Goal: Task Accomplishment & Management: Complete application form

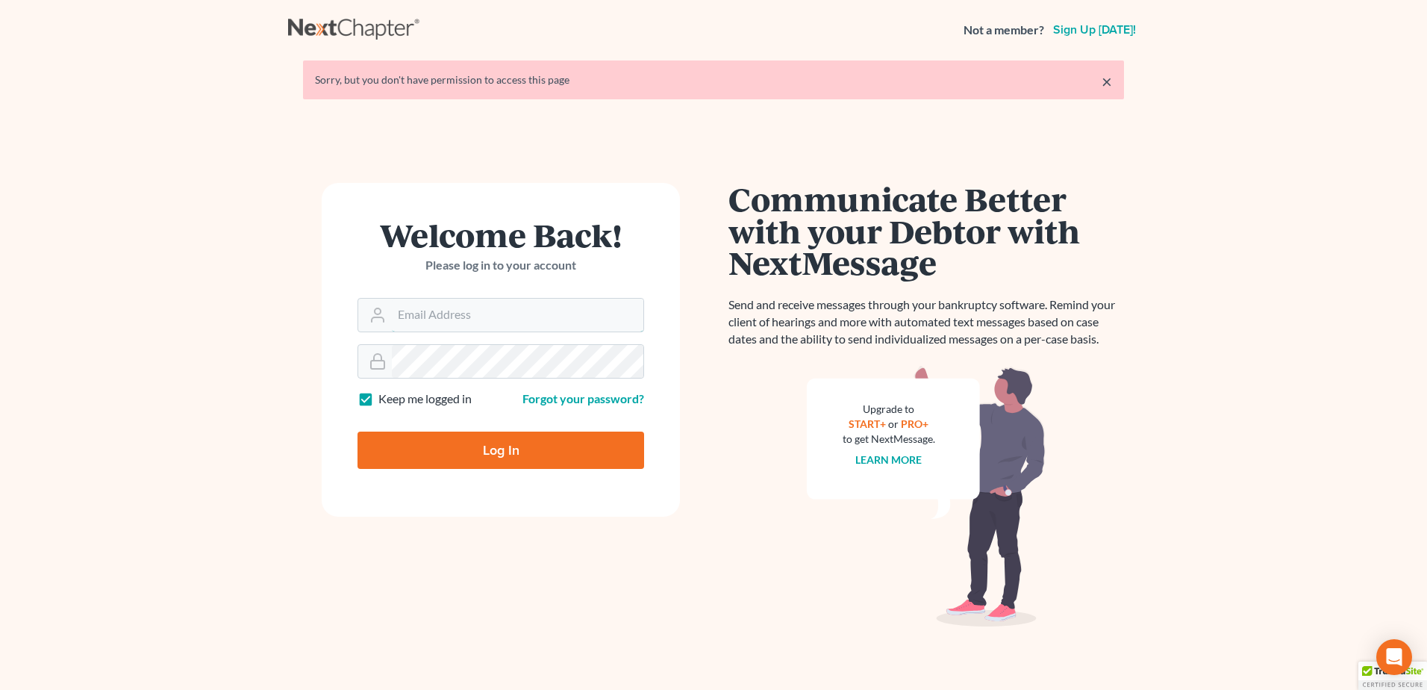
type input "lmoberg@saderlawfirm.com"
click at [475, 451] on input "Log In" at bounding box center [500, 449] width 287 height 37
type input "Thinking..."
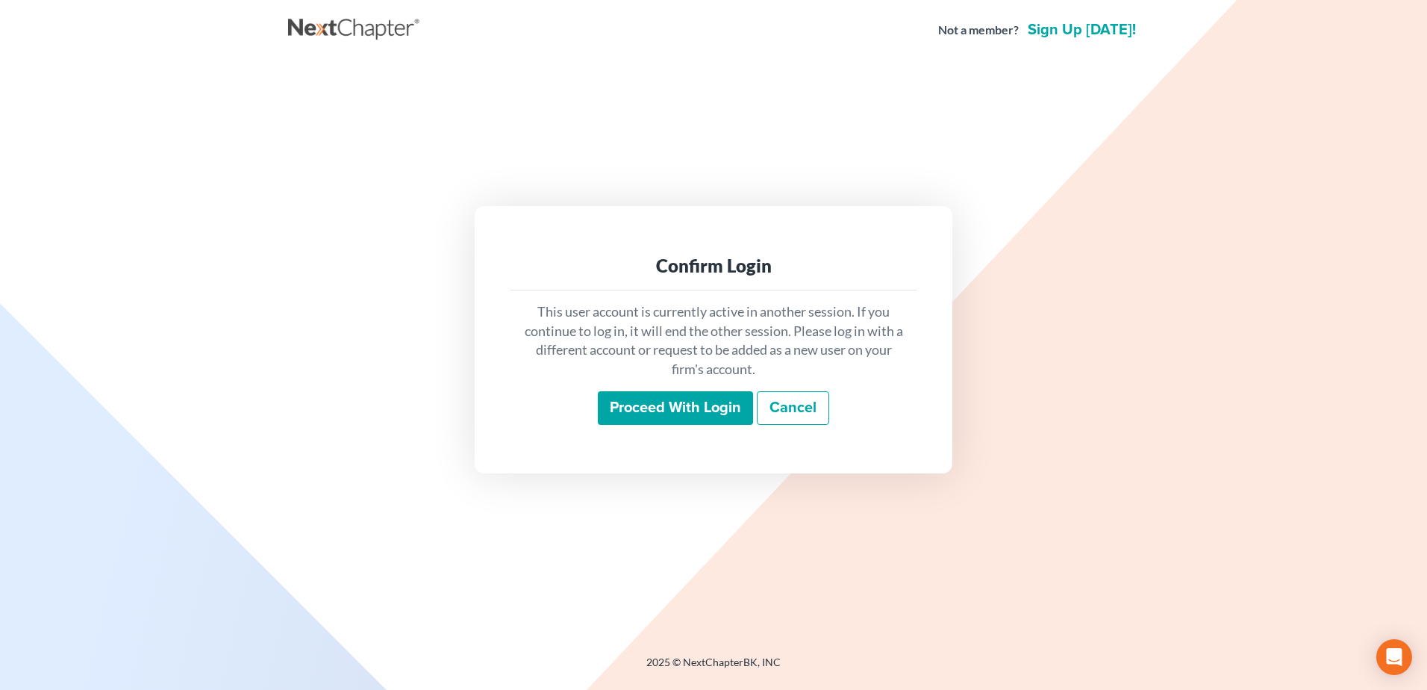
click at [609, 413] on input "Proceed with login" at bounding box center [675, 408] width 155 height 34
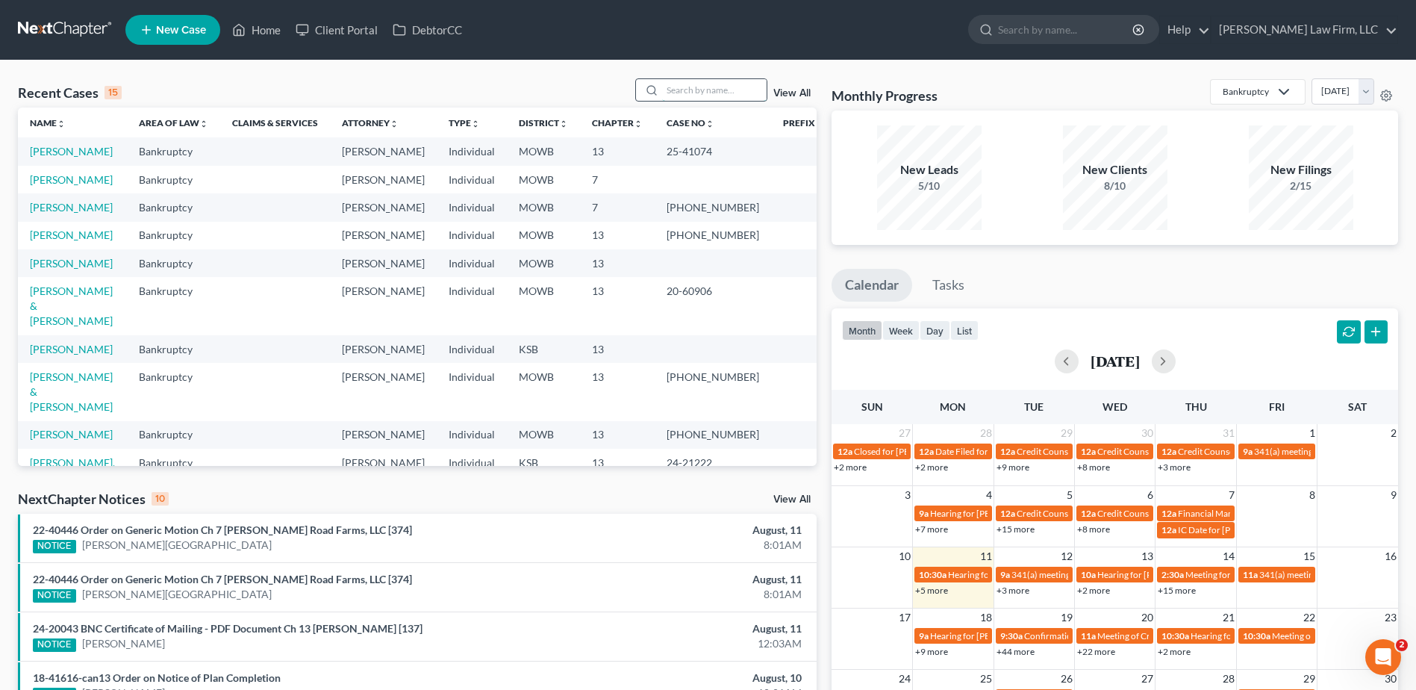
click at [691, 94] on input "search" at bounding box center [714, 90] width 104 height 22
type input "[PERSON_NAME]"
click at [798, 92] on link "View All" at bounding box center [791, 93] width 37 height 10
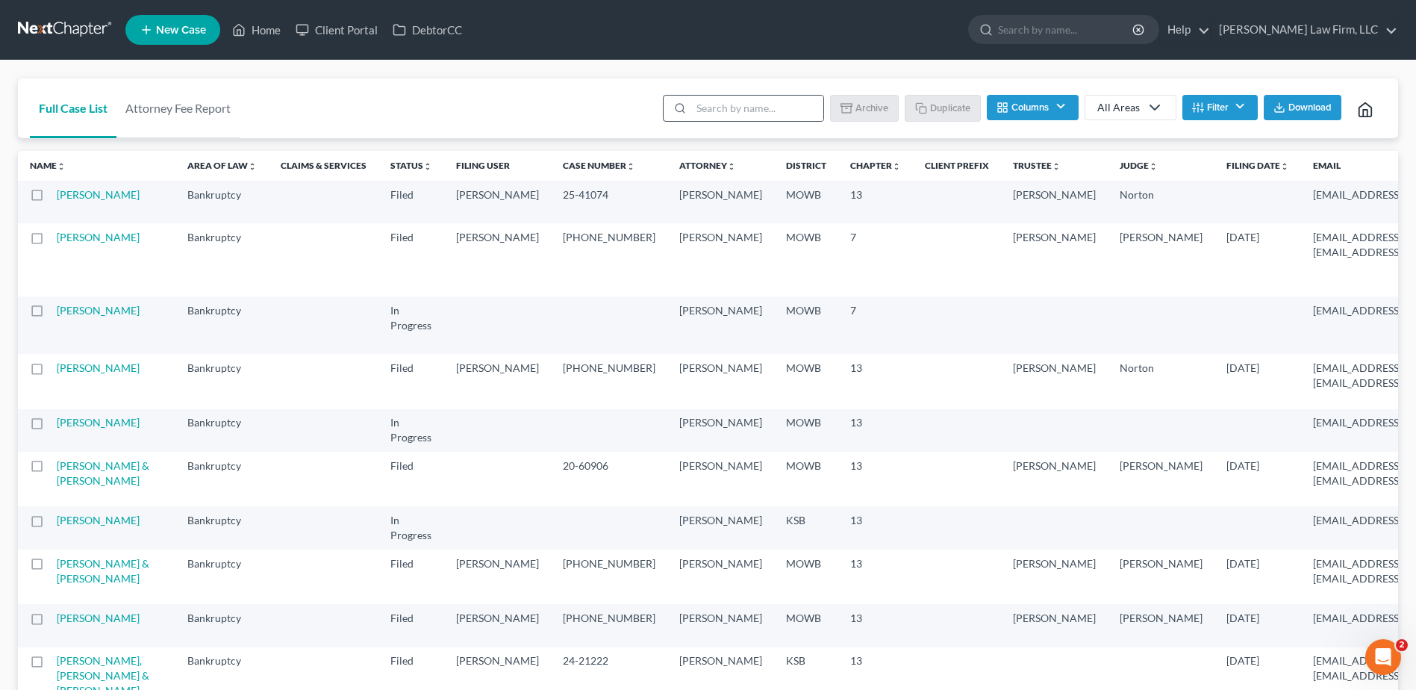
click at [691, 107] on div at bounding box center [677, 108] width 28 height 25
click at [713, 109] on input "search" at bounding box center [757, 108] width 132 height 25
type input "[PERSON_NAME]"
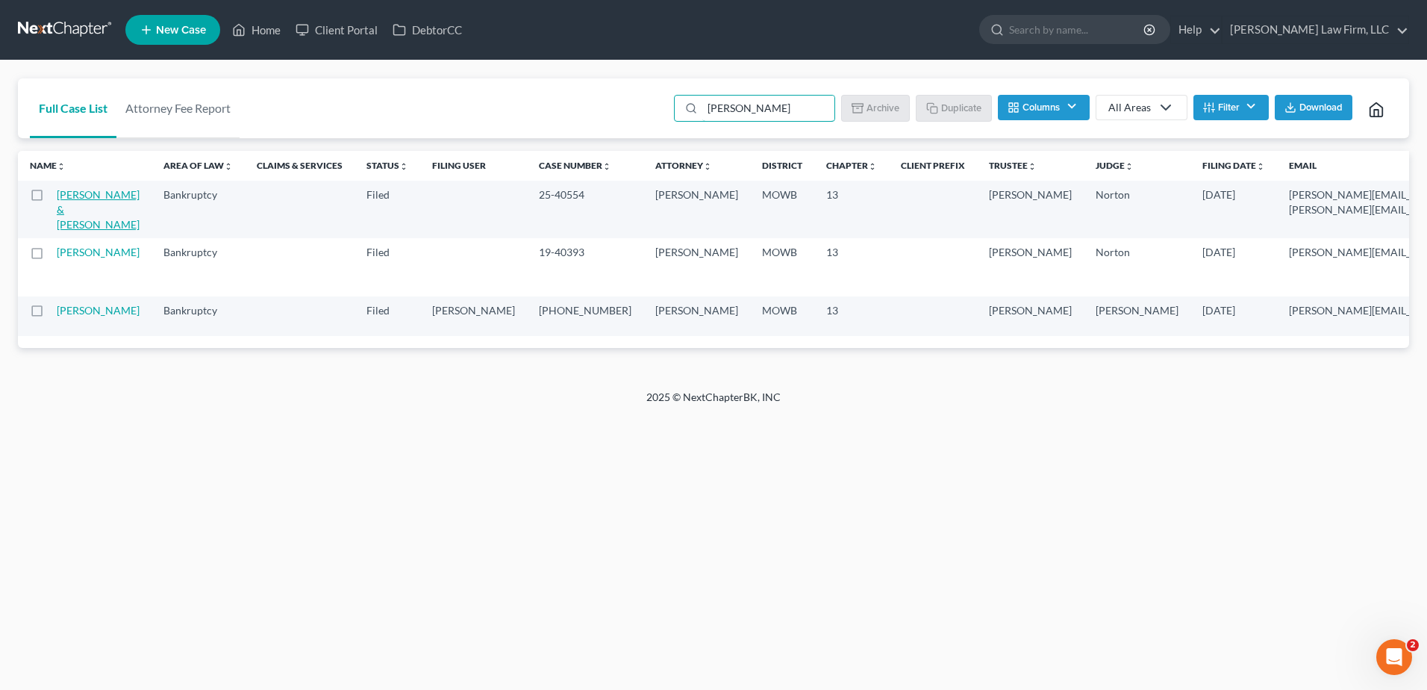
click at [83, 208] on link "[PERSON_NAME] & [PERSON_NAME]" at bounding box center [98, 209] width 83 height 43
select select "6"
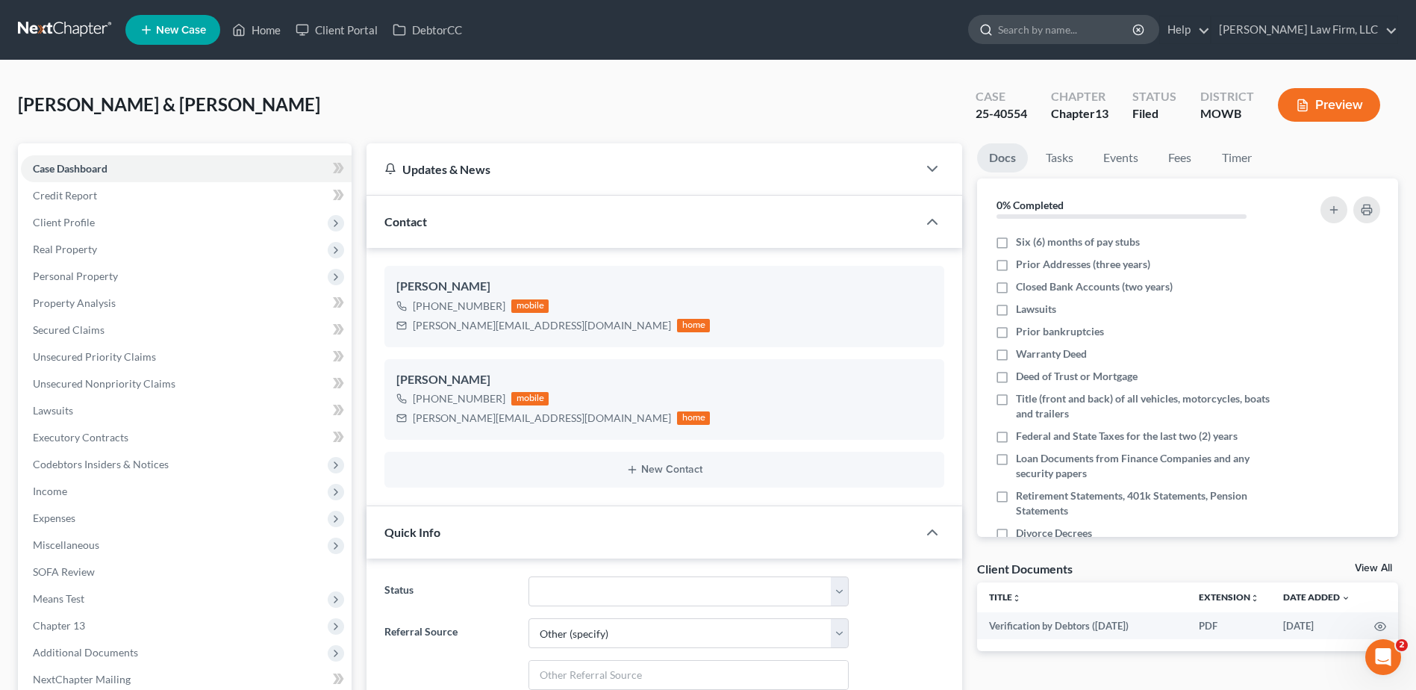
click at [1115, 18] on input "search" at bounding box center [1066, 30] width 137 height 28
type input "[PERSON_NAME]"
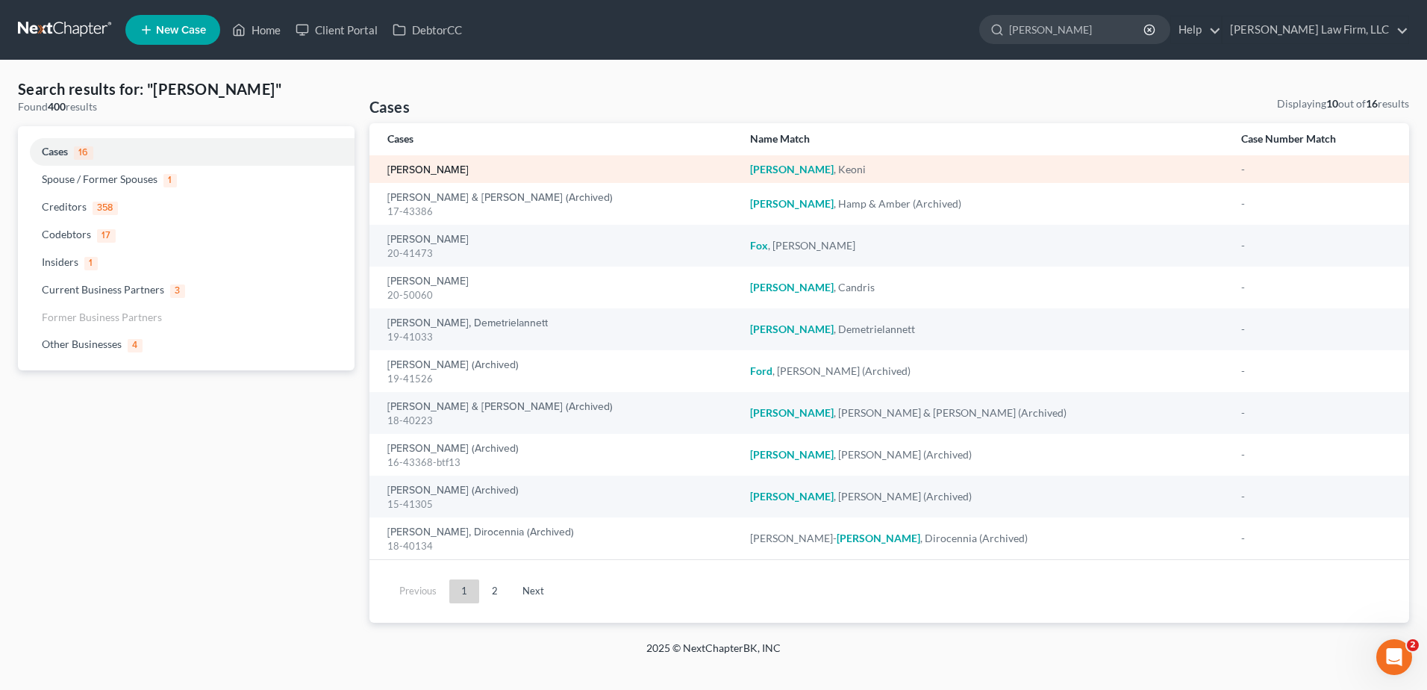
click at [460, 165] on link "[PERSON_NAME]" at bounding box center [427, 170] width 81 height 10
select select "4"
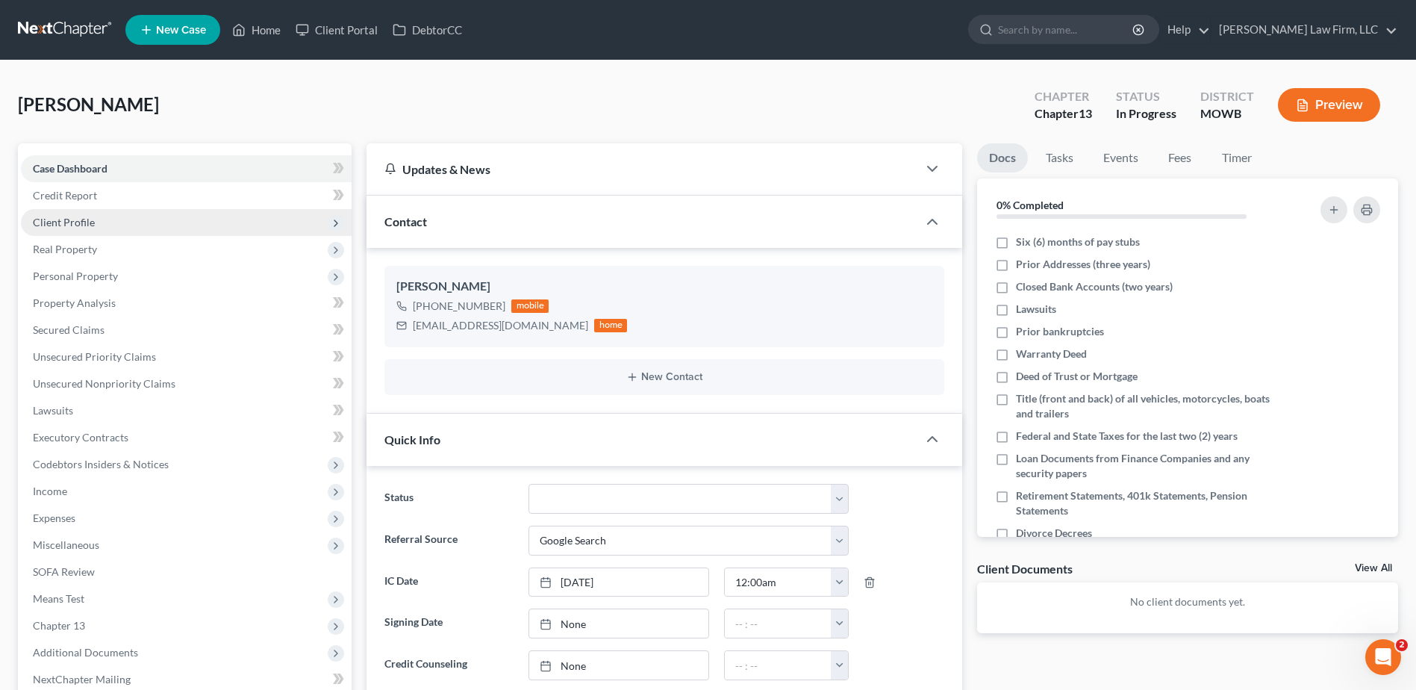
click at [65, 216] on span "Client Profile" at bounding box center [64, 222] width 62 height 13
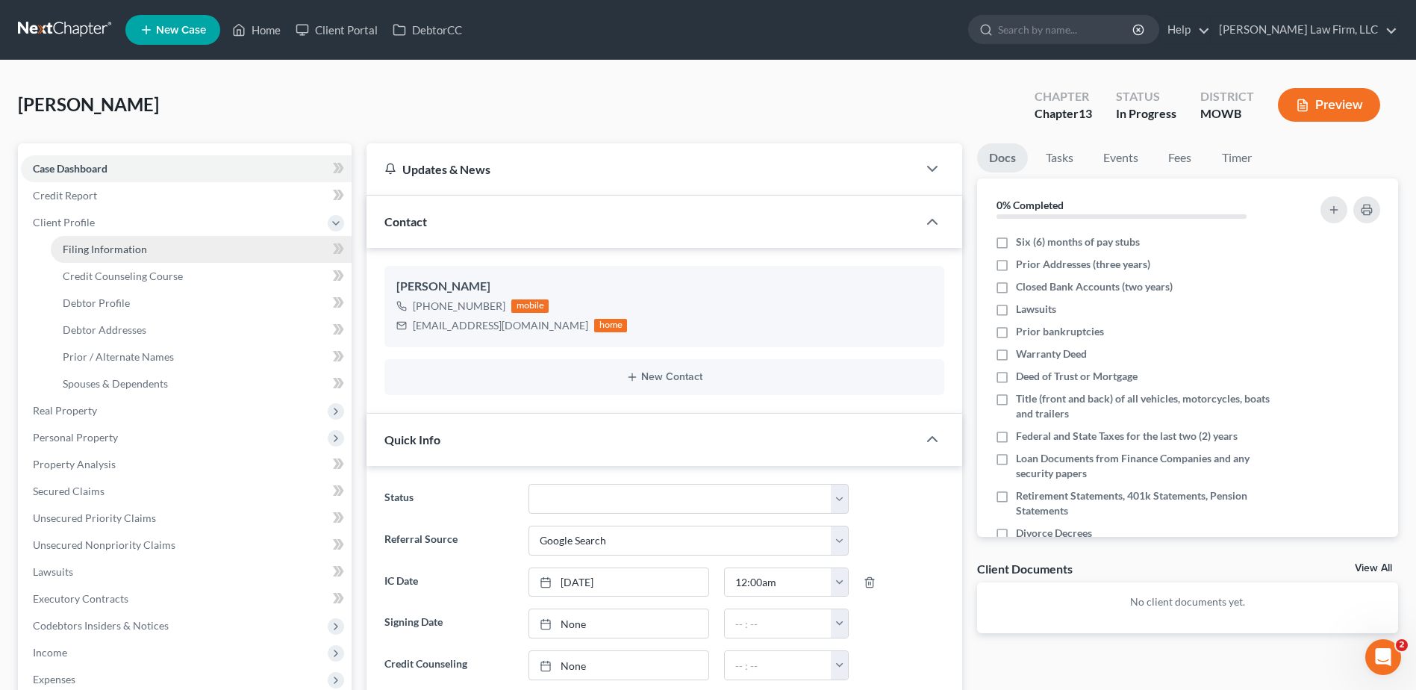
click at [90, 245] on span "Filing Information" at bounding box center [105, 249] width 84 height 13
select select "1"
select select "0"
select select "3"
select select "46"
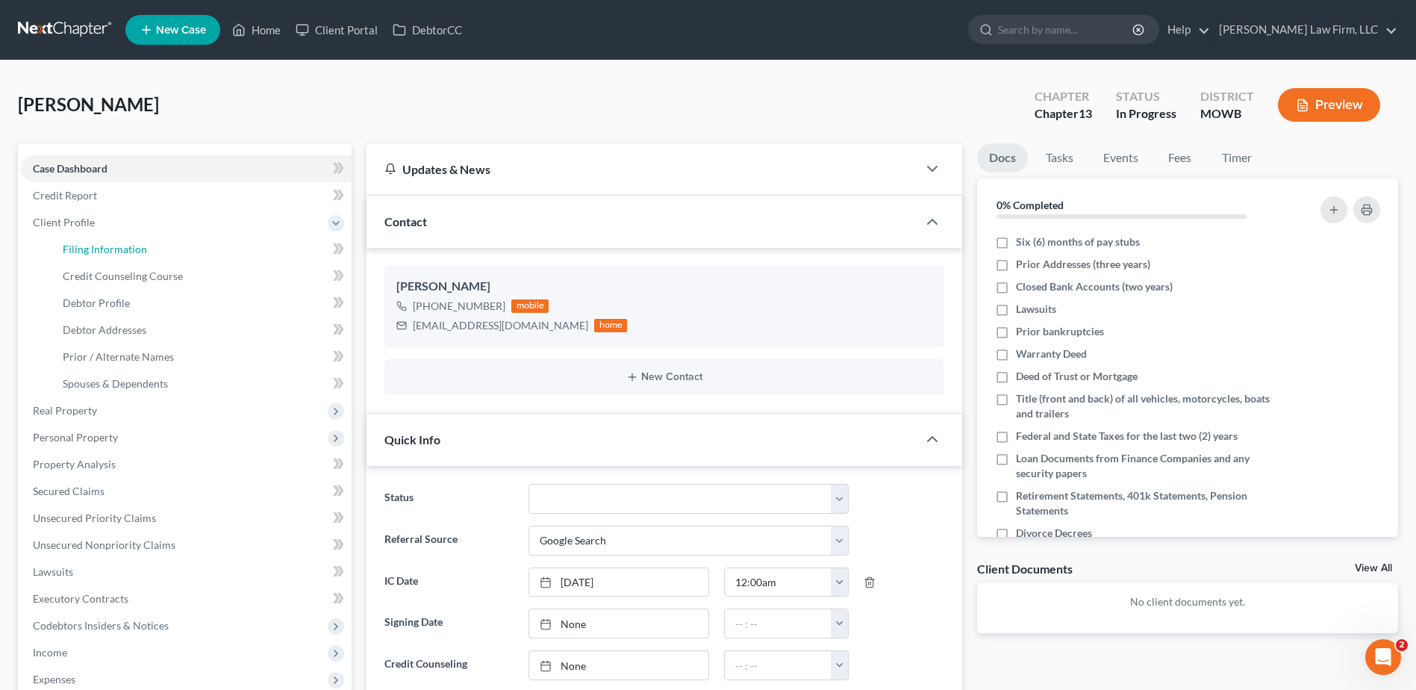
select select "10"
select select "26"
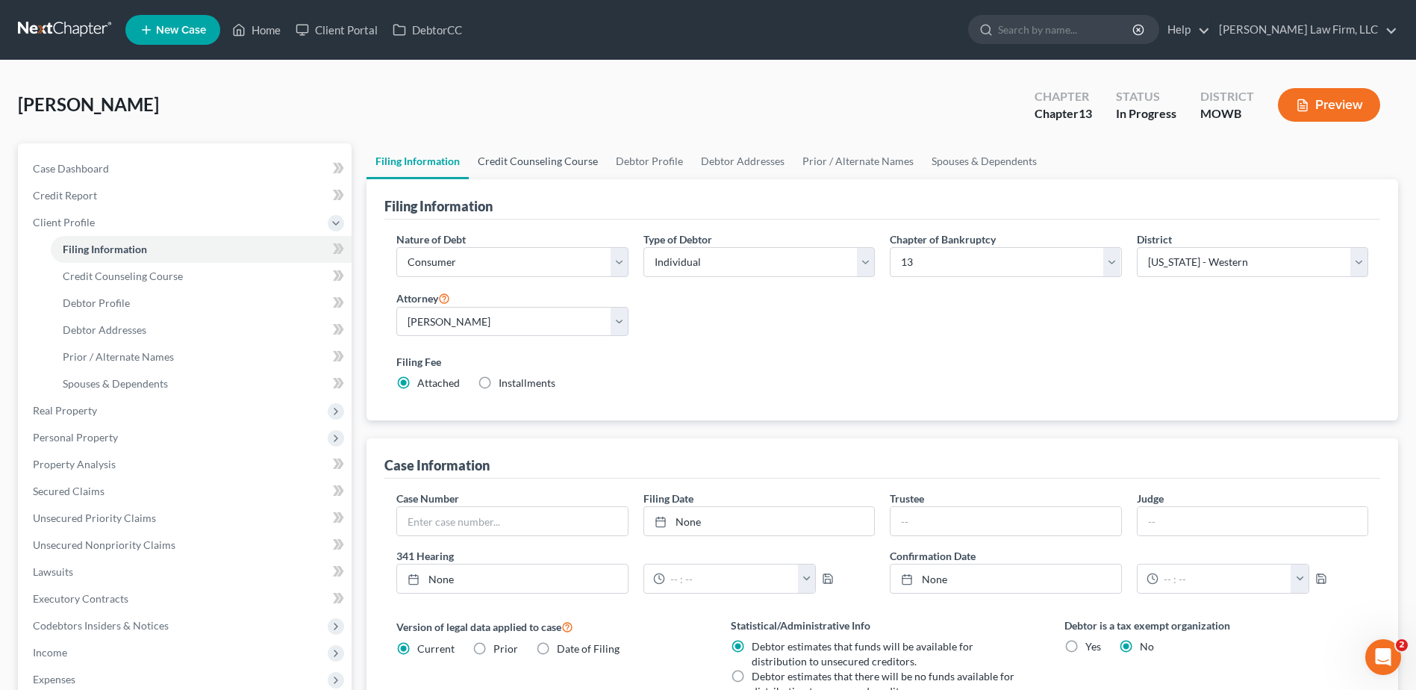
click at [525, 166] on link "Credit Counseling Course" at bounding box center [538, 161] width 138 height 36
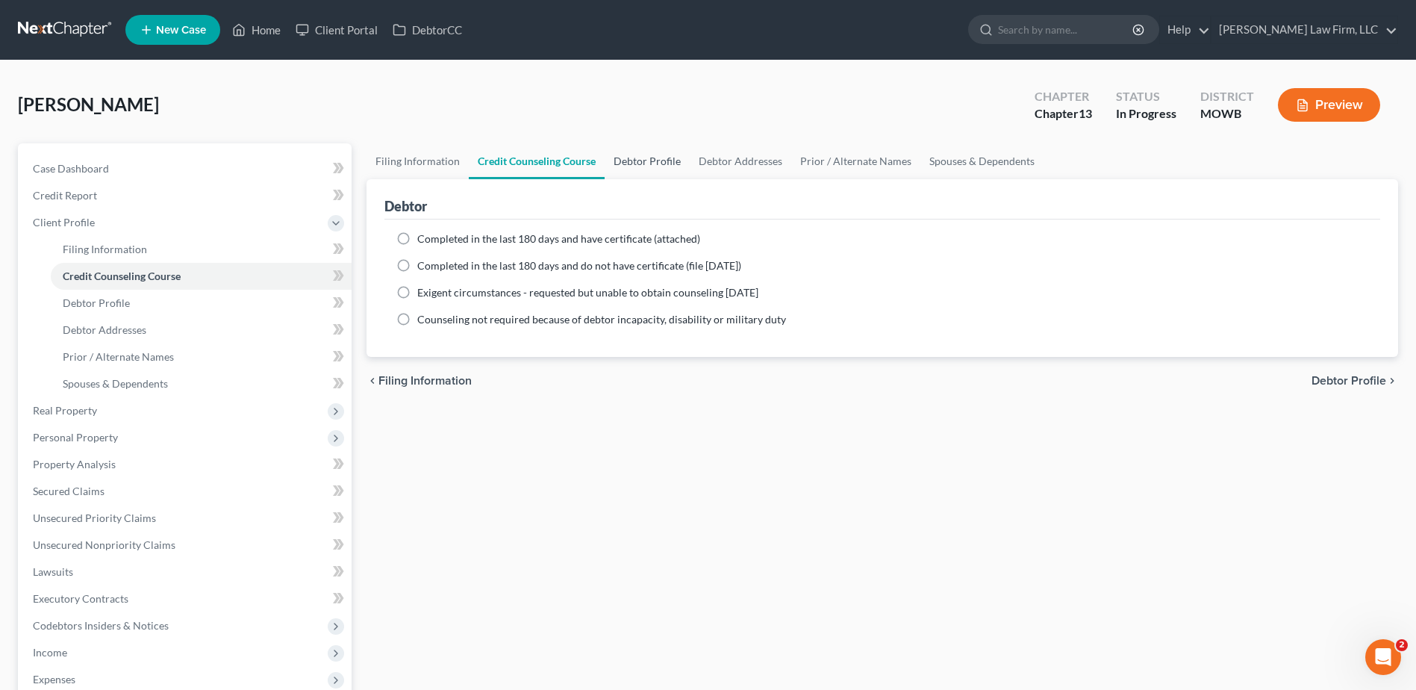
click at [622, 163] on link "Debtor Profile" at bounding box center [646, 161] width 85 height 36
select select "1"
select select "2"
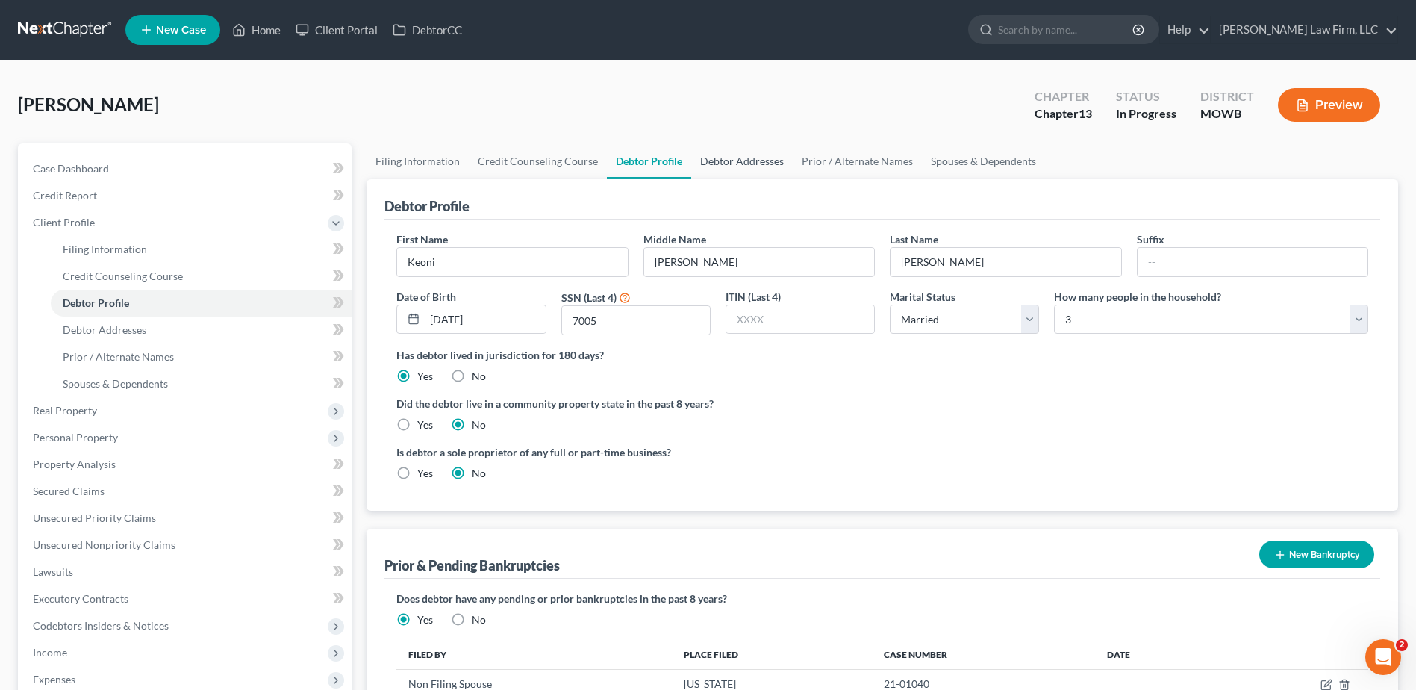
click at [732, 160] on link "Debtor Addresses" at bounding box center [741, 161] width 101 height 36
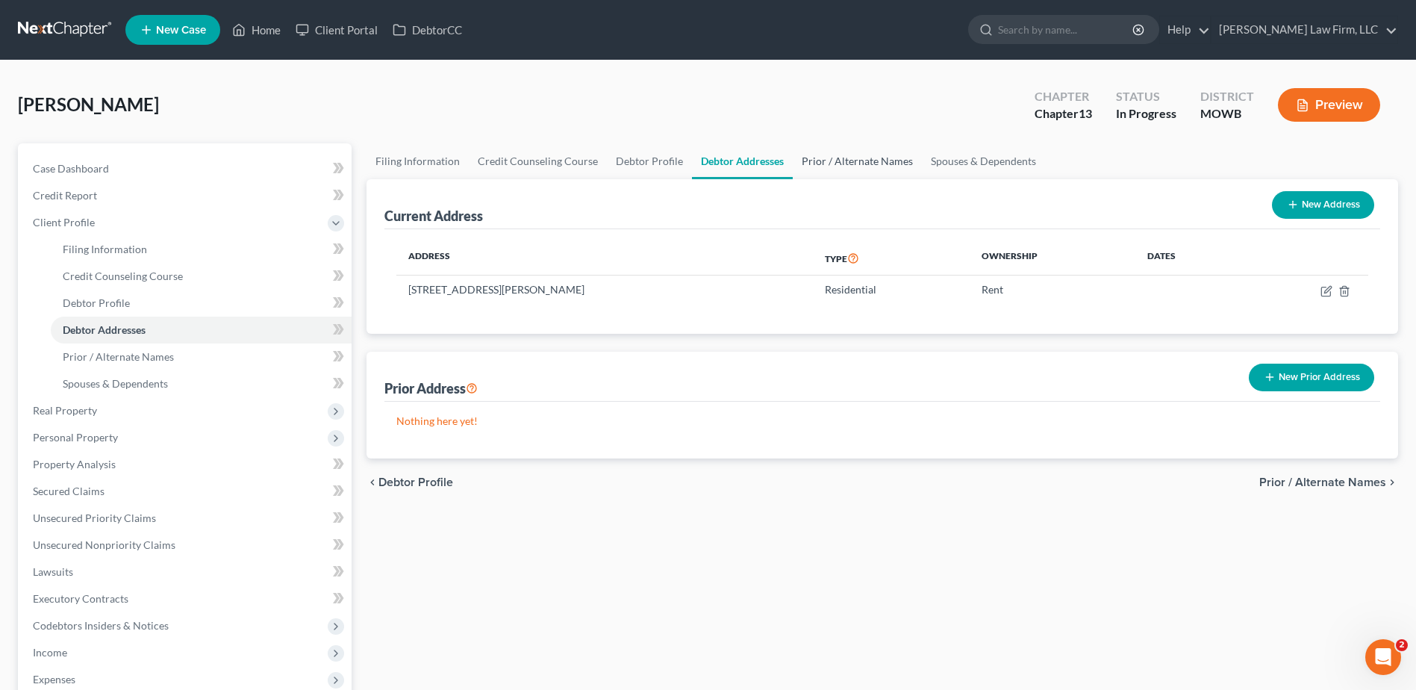
click at [845, 154] on link "Prior / Alternate Names" at bounding box center [856, 161] width 129 height 36
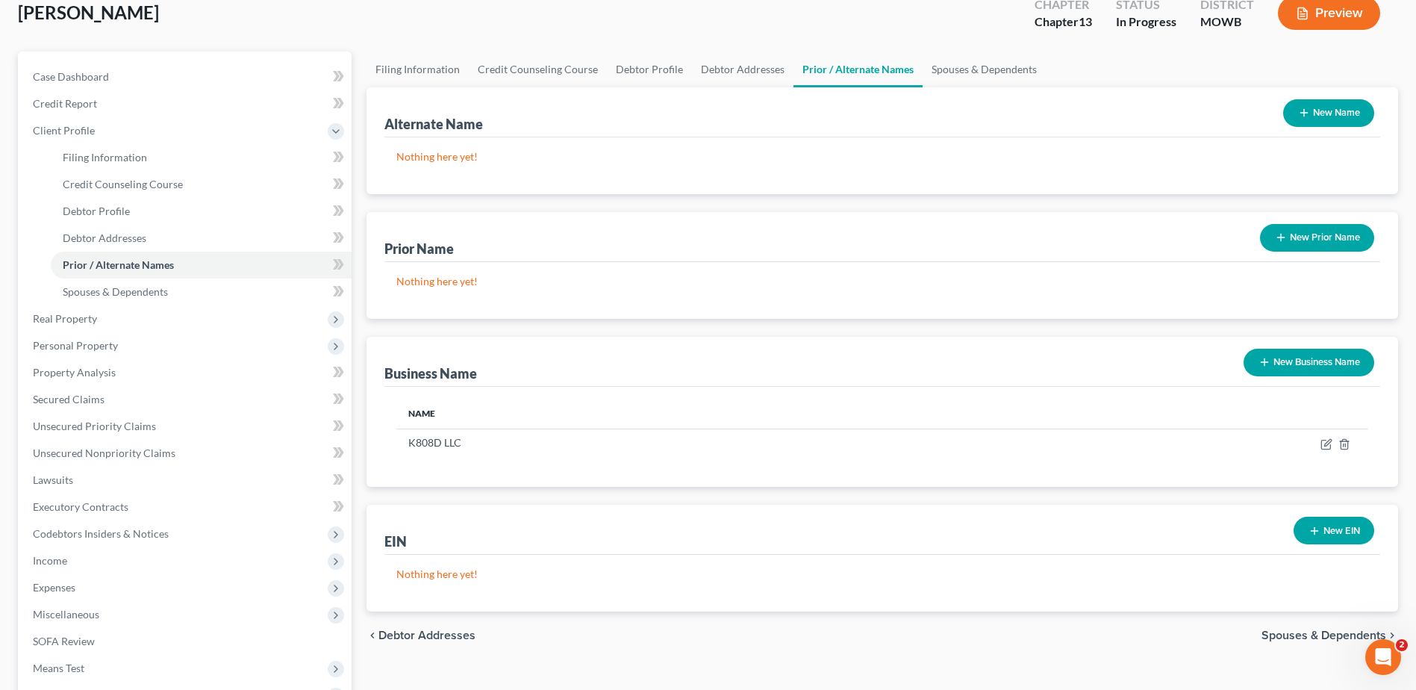
scroll to position [93, 0]
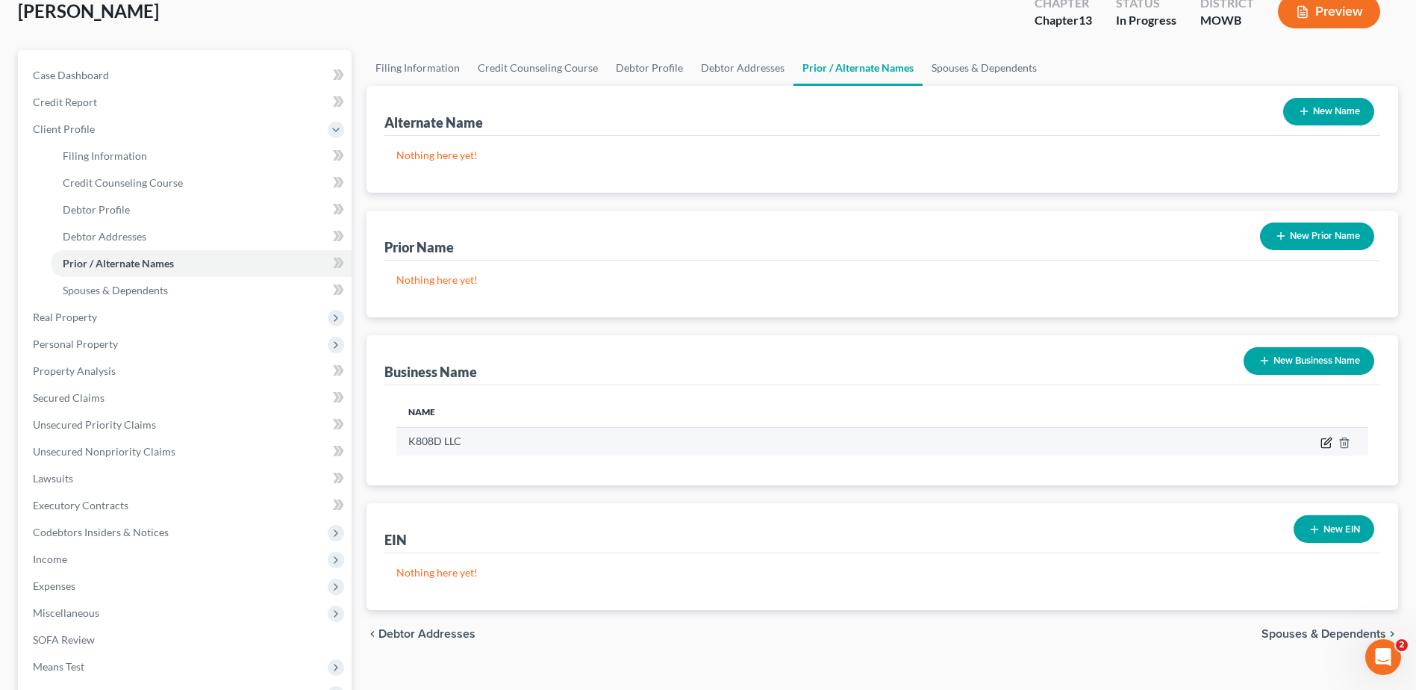
click at [1326, 444] on icon "button" at bounding box center [1327, 440] width 7 height 7
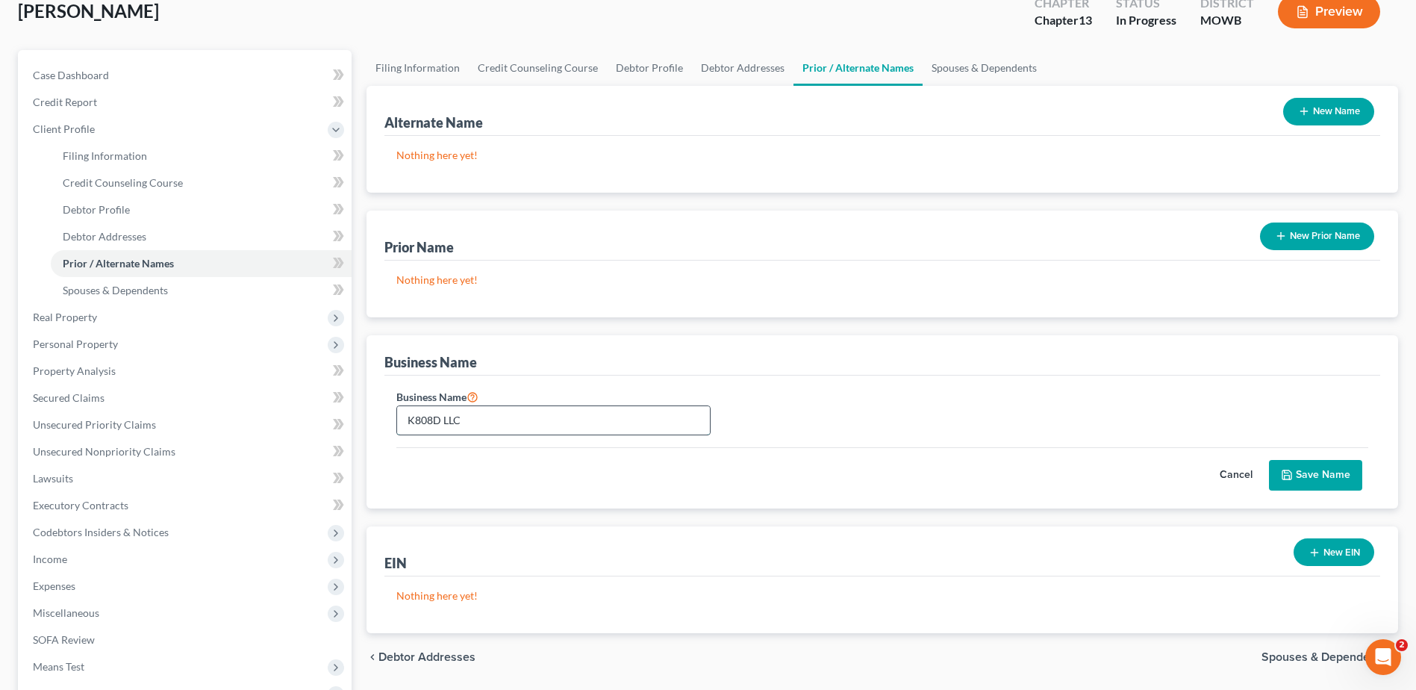
click at [539, 429] on input "K808D LLC" at bounding box center [553, 420] width 313 height 28
type input "K808D"
click at [1323, 460] on button "Save Name" at bounding box center [1315, 475] width 93 height 31
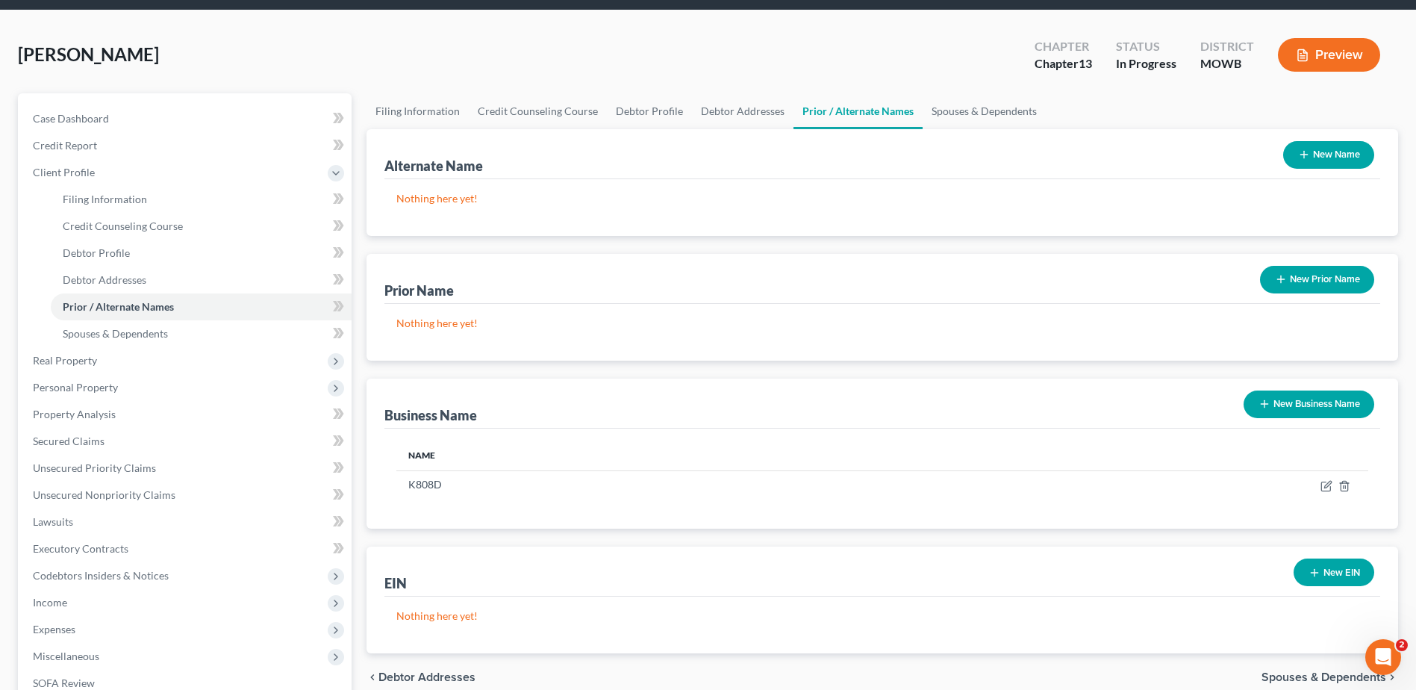
scroll to position [0, 0]
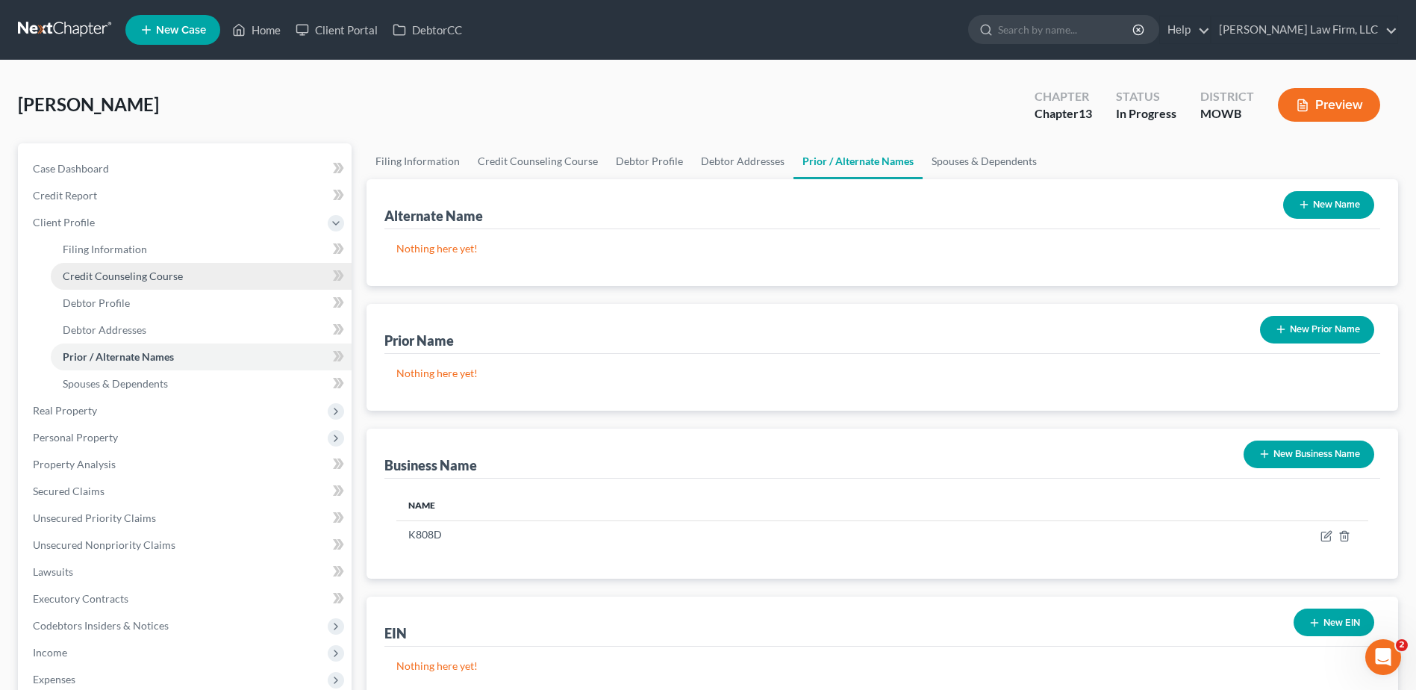
click at [94, 272] on span "Credit Counseling Course" at bounding box center [123, 275] width 120 height 13
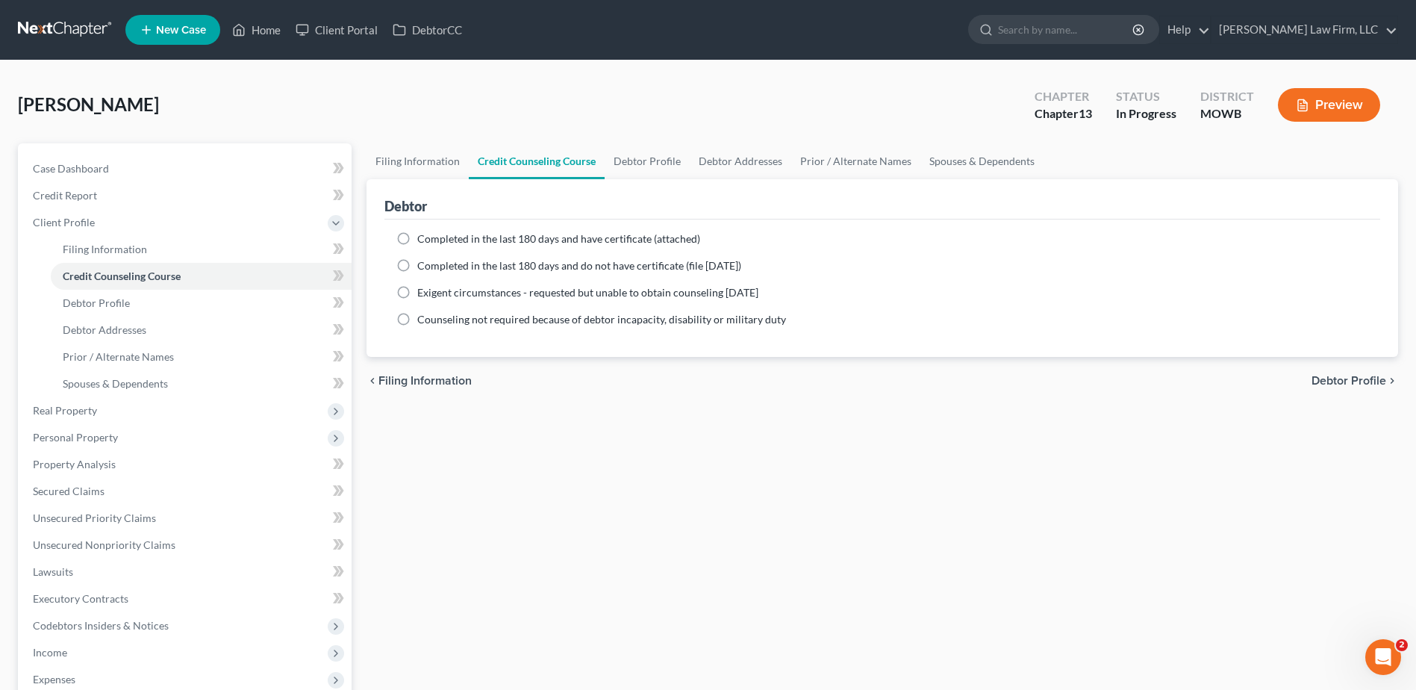
click at [417, 234] on label "Completed in the last 180 days and have certificate (attached)" at bounding box center [558, 238] width 283 height 15
click at [423, 234] on input "Completed in the last 180 days and have certificate (attached)" at bounding box center [428, 236] width 10 height 10
radio input "true"
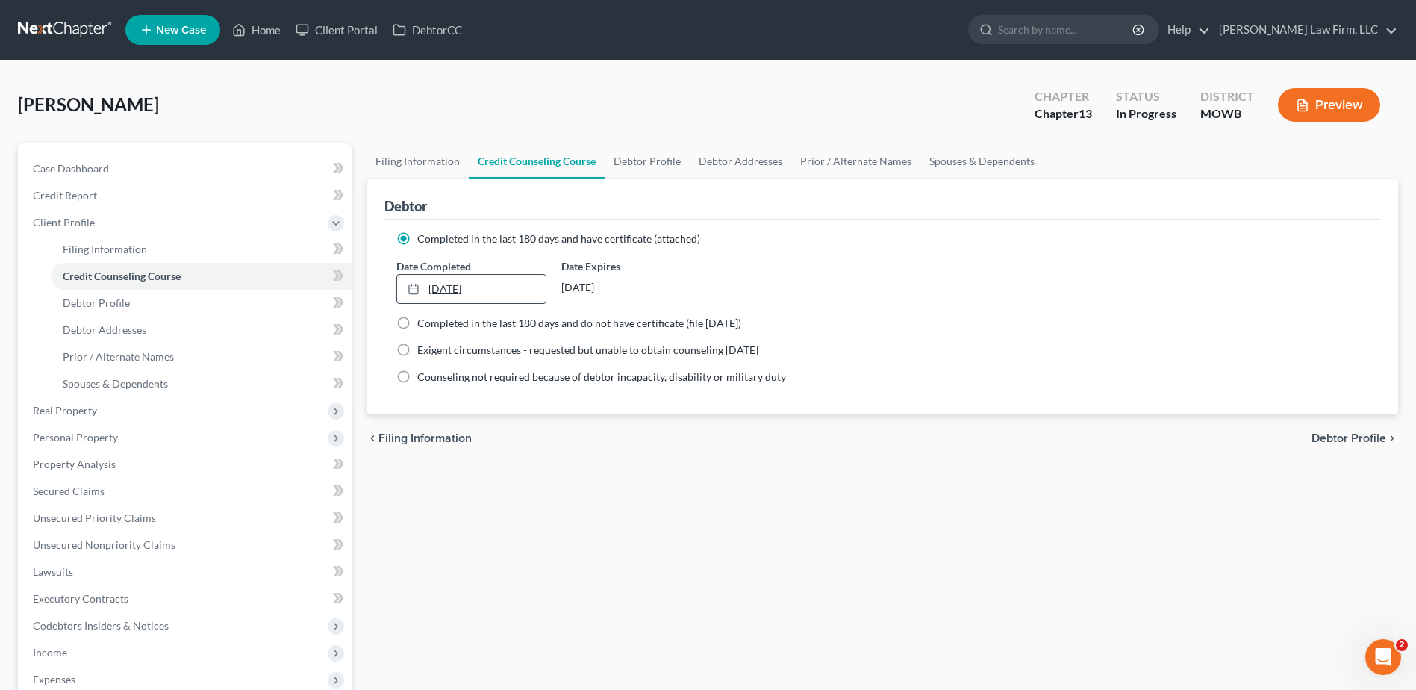
click at [434, 282] on link "[DATE]" at bounding box center [471, 289] width 148 height 28
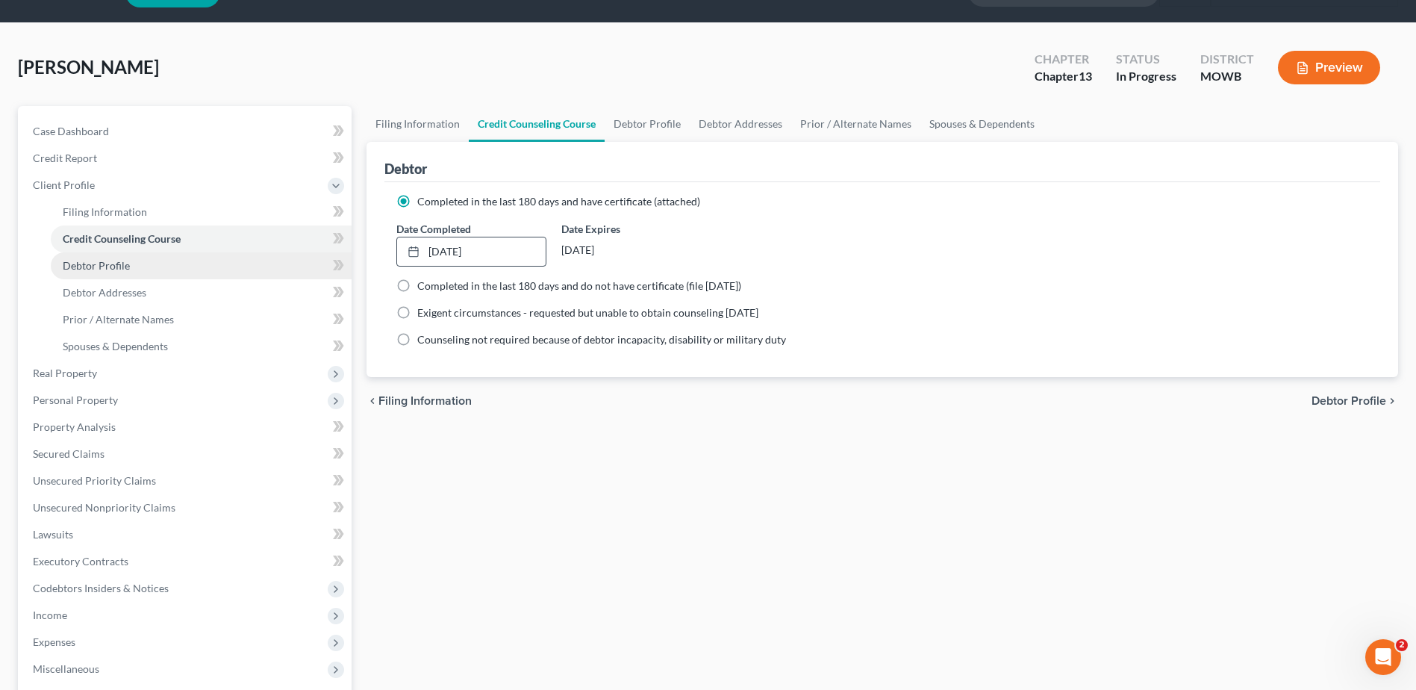
click at [113, 266] on span "Debtor Profile" at bounding box center [96, 265] width 67 height 13
select select "1"
select select "2"
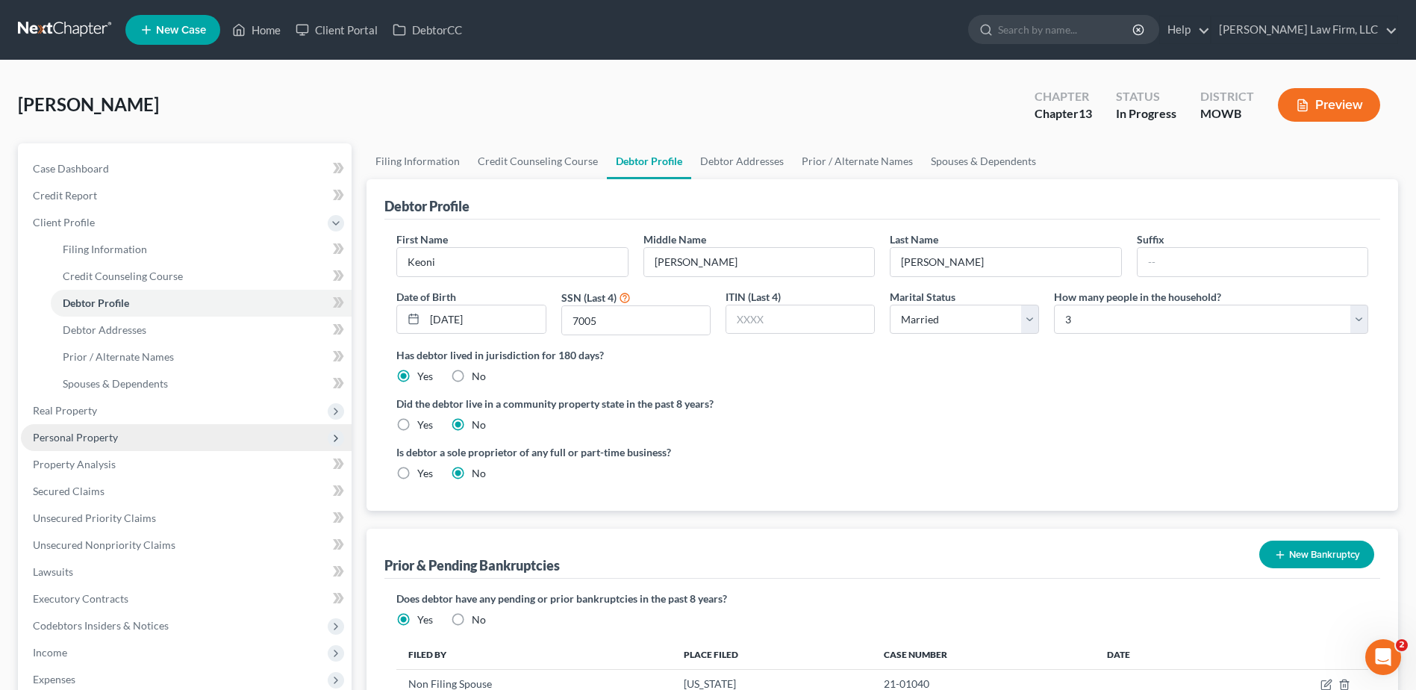
click at [98, 438] on span "Personal Property" at bounding box center [75, 437] width 85 height 13
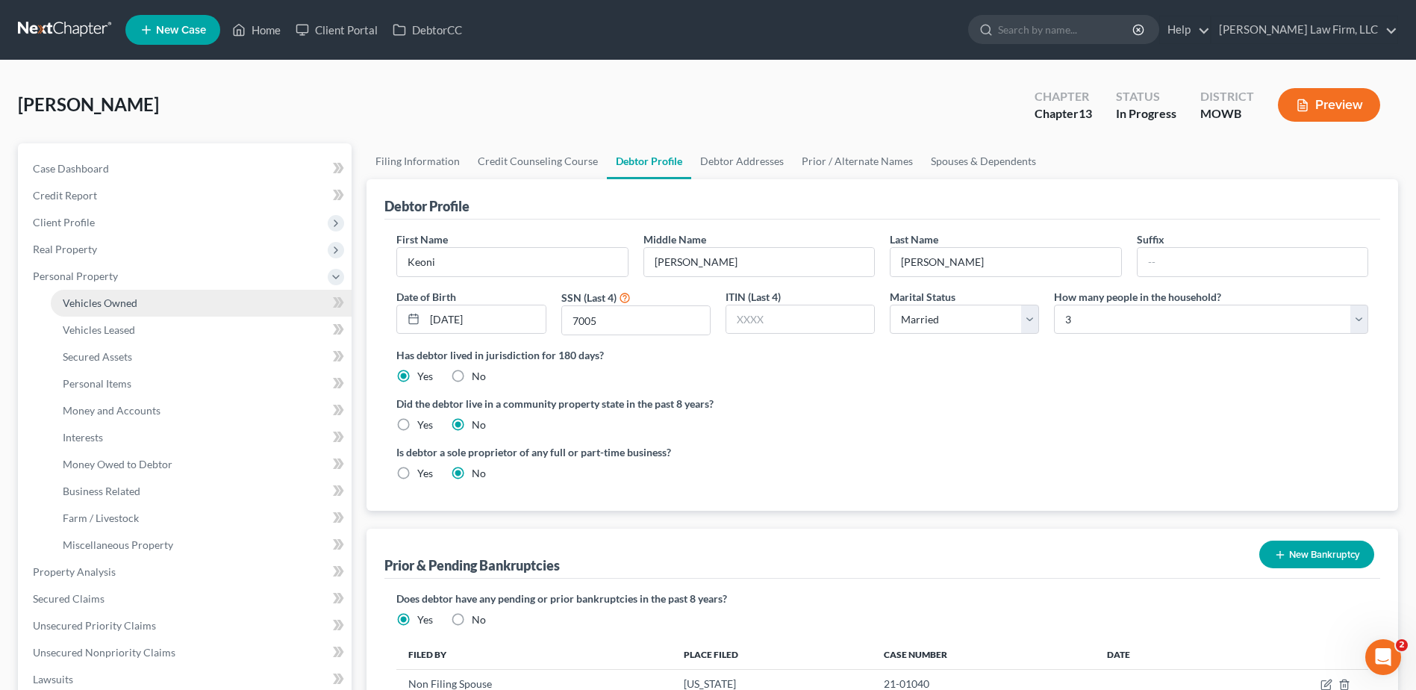
click at [87, 301] on span "Vehicles Owned" at bounding box center [100, 302] width 75 height 13
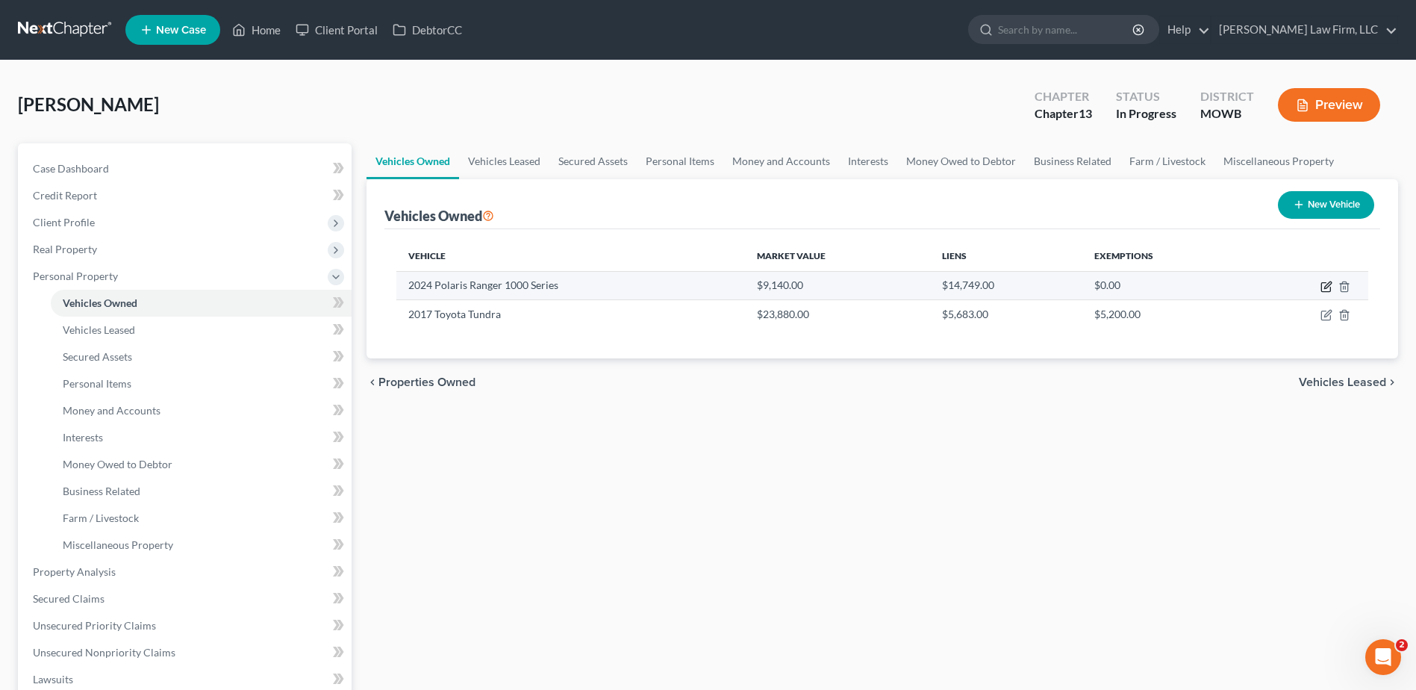
click at [1325, 288] on icon "button" at bounding box center [1327, 284] width 7 height 7
select select "0"
select select "2"
select select "0"
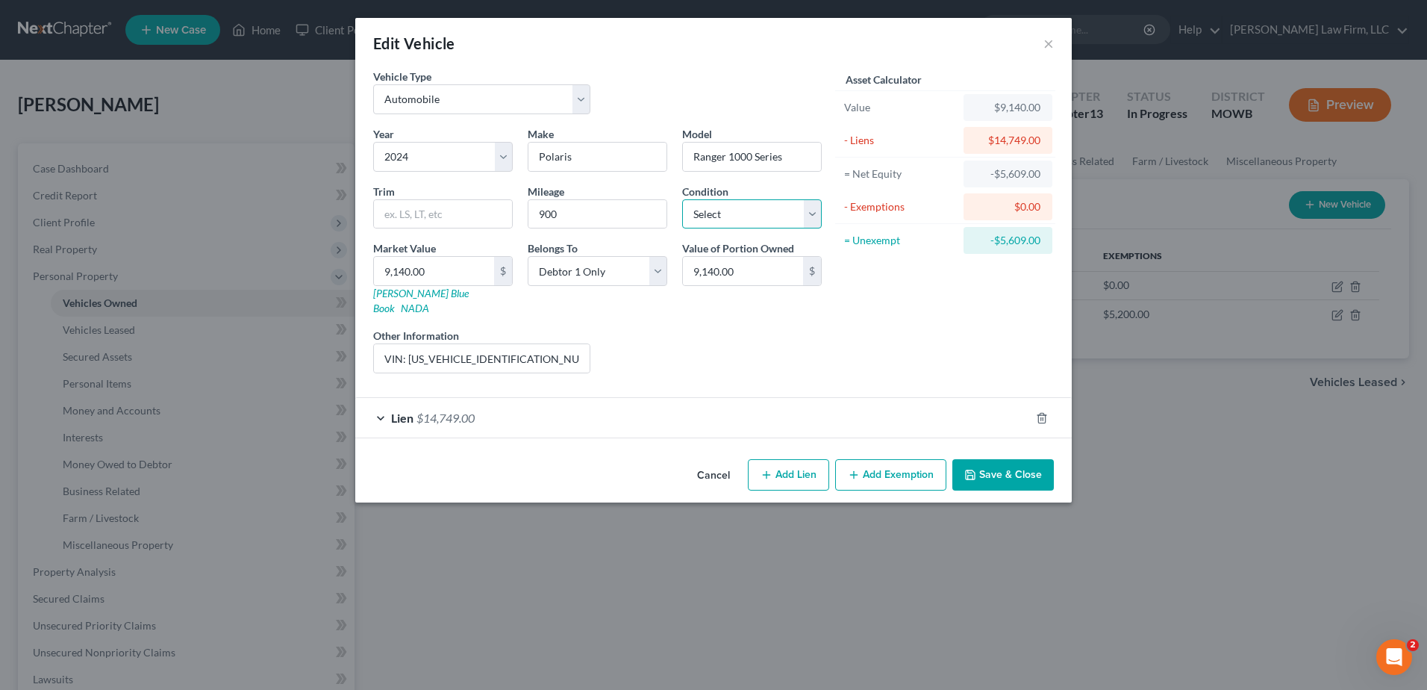
click at [759, 220] on select "Select Excellent Very Good Good Fair Poor" at bounding box center [752, 214] width 140 height 30
select select "1"
click at [682, 199] on select "Select Excellent Very Good Good Fair Poor" at bounding box center [752, 214] width 140 height 30
click at [1029, 459] on button "Save & Close" at bounding box center [1002, 474] width 101 height 31
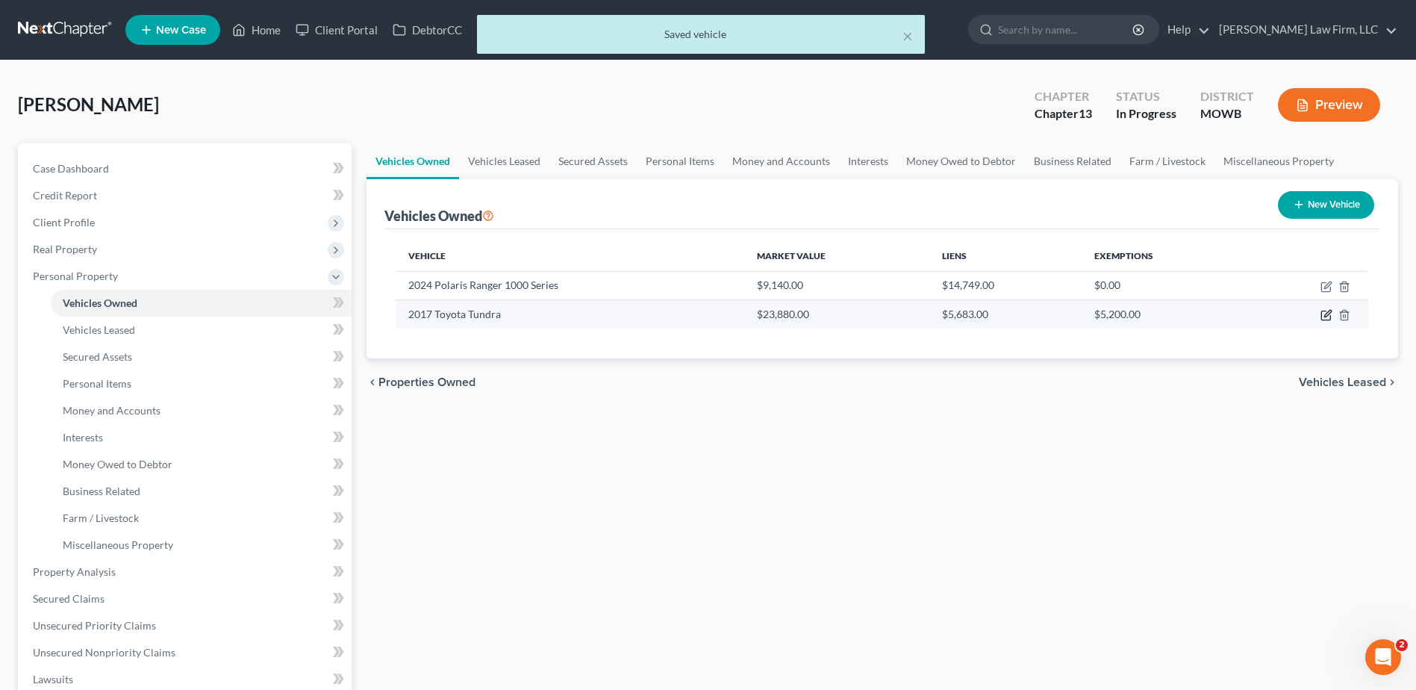
click at [1325, 309] on icon "button" at bounding box center [1326, 315] width 12 height 12
select select "0"
select select "9"
select select "1"
select select "0"
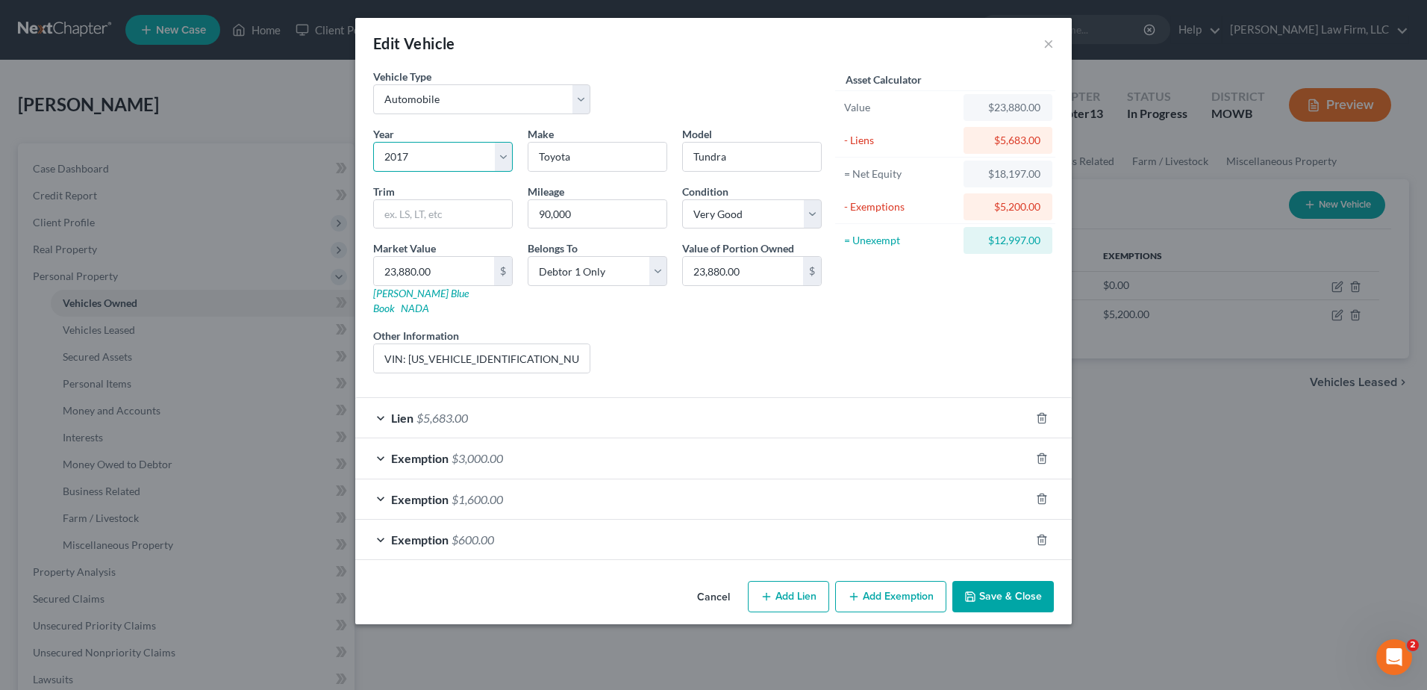
click at [424, 157] on select "Select 2026 2025 2024 2023 2022 2021 2020 2019 2018 2017 2016 2015 2014 2013 20…" at bounding box center [443, 157] width 140 height 30
click at [426, 149] on select "Select 2026 2025 2024 2023 2022 2021 2020 2019 2018 2017 2016 2015 2014 2013 20…" at bounding box center [443, 157] width 140 height 30
select select "12"
click at [373, 142] on select "Select 2026 2025 2024 2023 2022 2021 2020 2019 2018 2017 2016 2015 2014 2013 20…" at bounding box center [443, 157] width 140 height 30
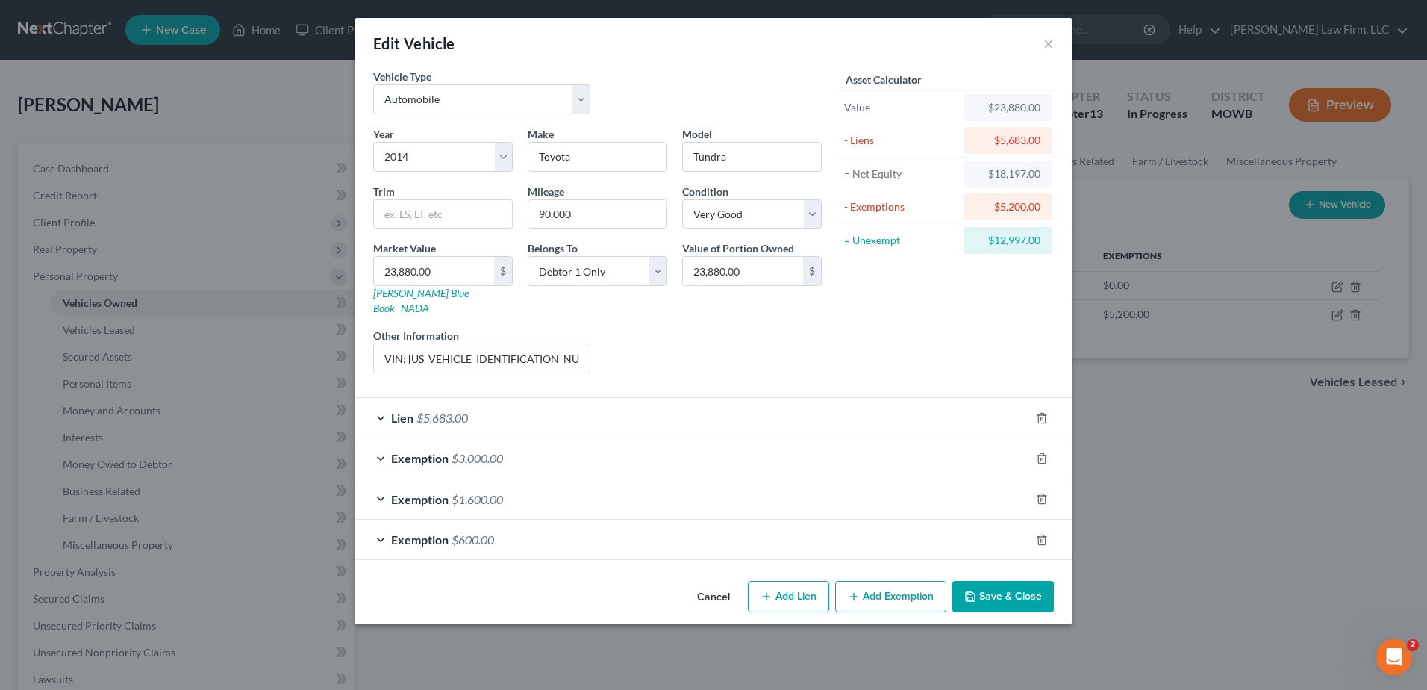
click at [992, 590] on button "Save & Close" at bounding box center [1002, 596] width 101 height 31
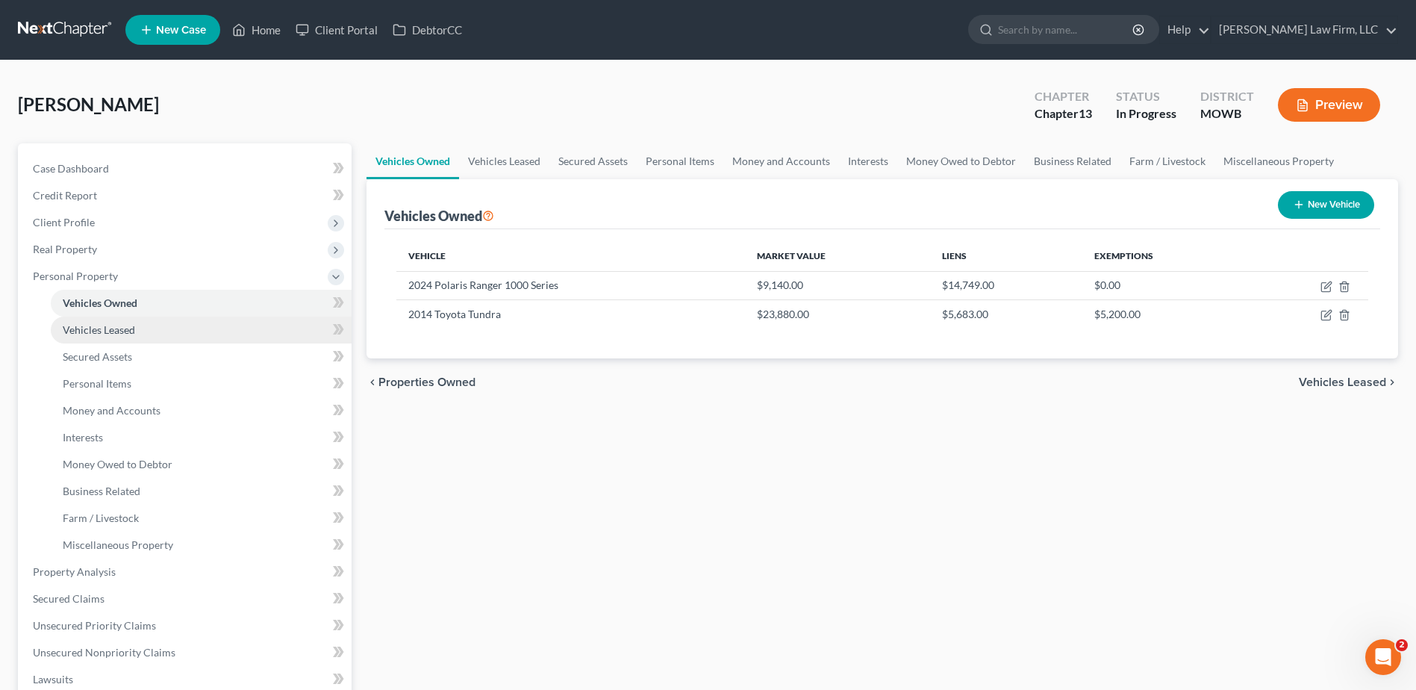
click at [106, 334] on span "Vehicles Leased" at bounding box center [99, 329] width 72 height 13
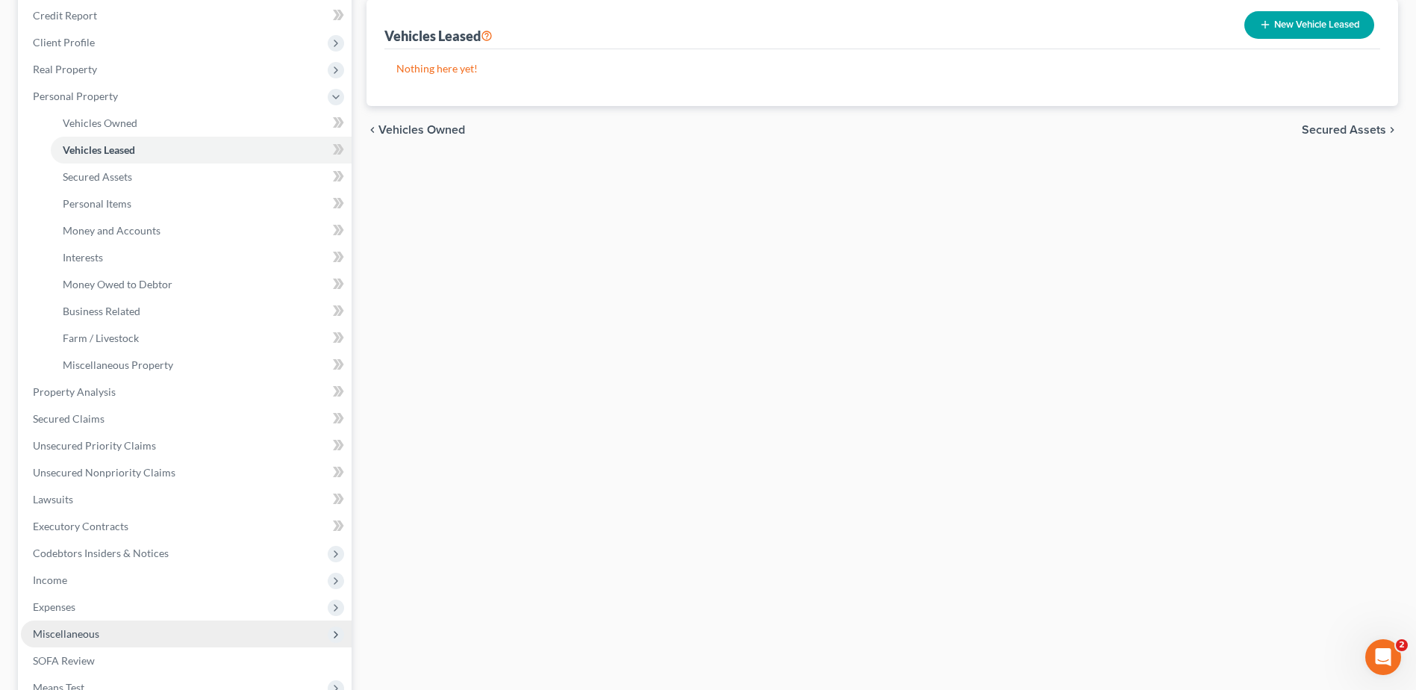
scroll to position [243, 0]
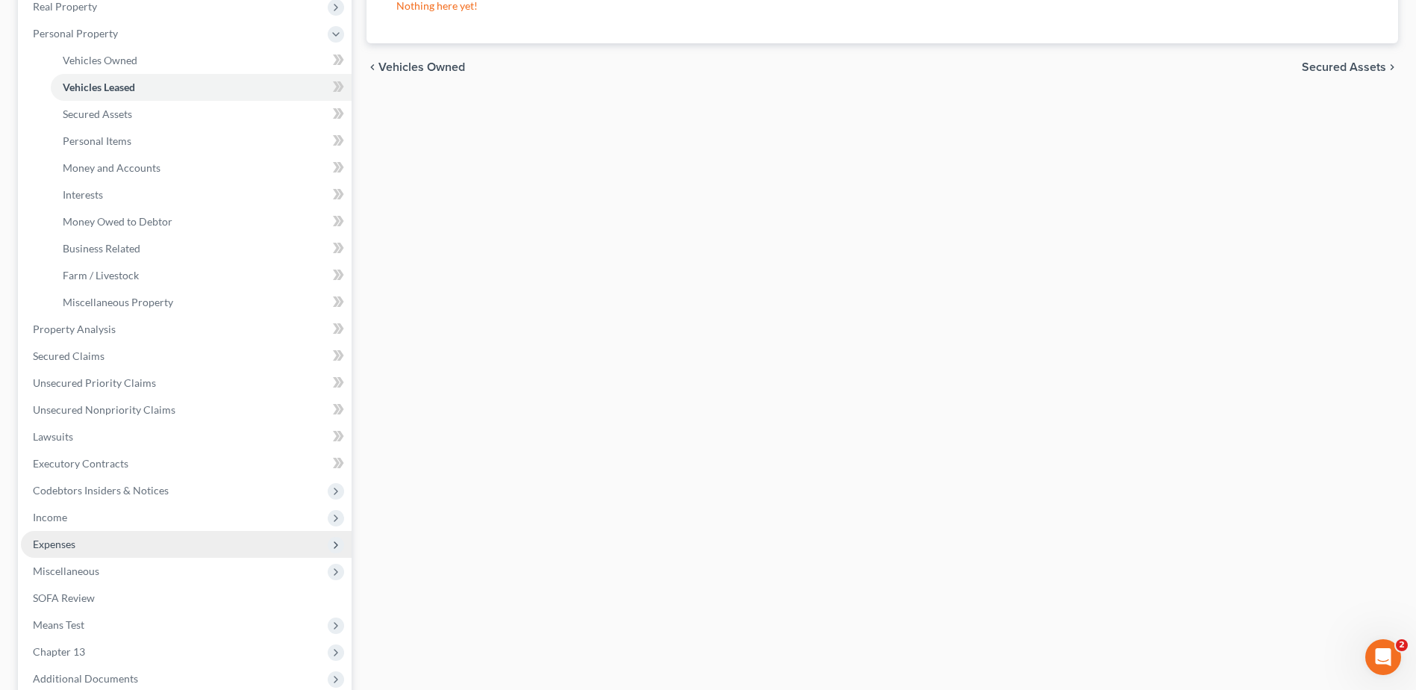
click at [48, 540] on span "Expenses" at bounding box center [54, 543] width 43 height 13
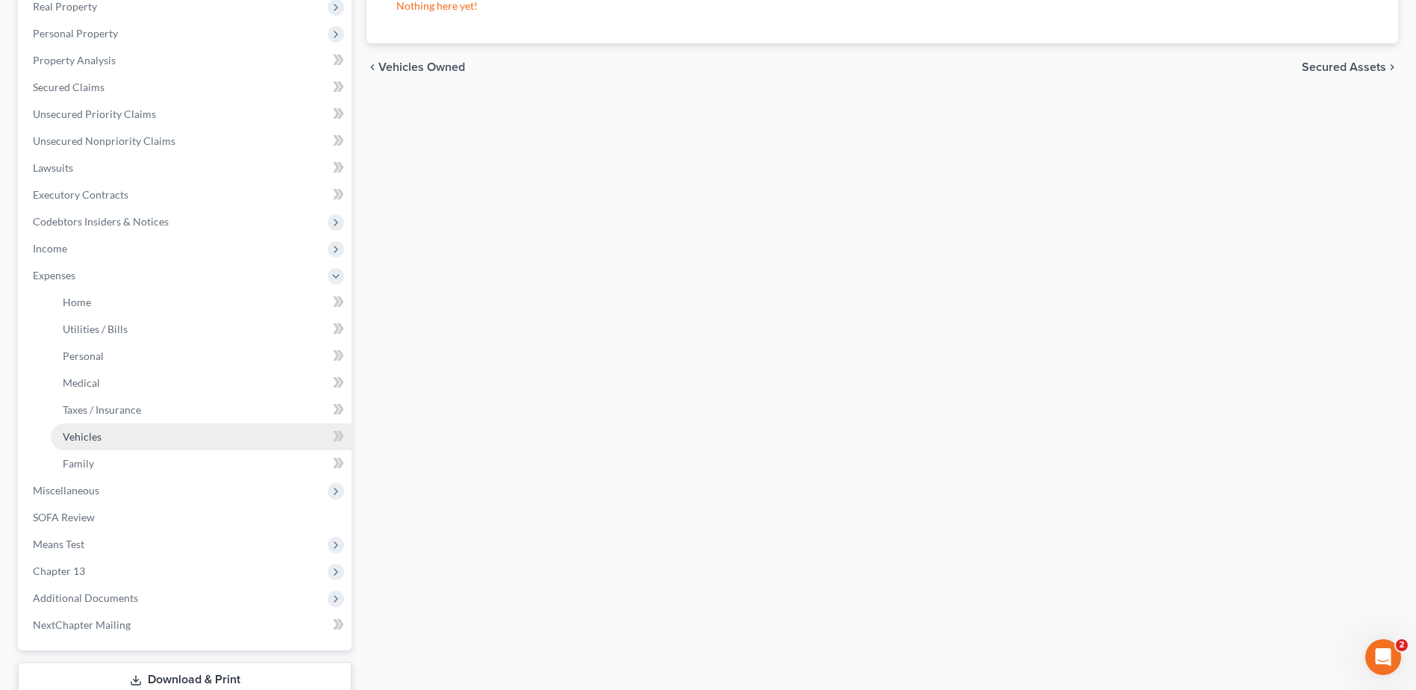
click at [83, 431] on span "Vehicles" at bounding box center [82, 436] width 39 height 13
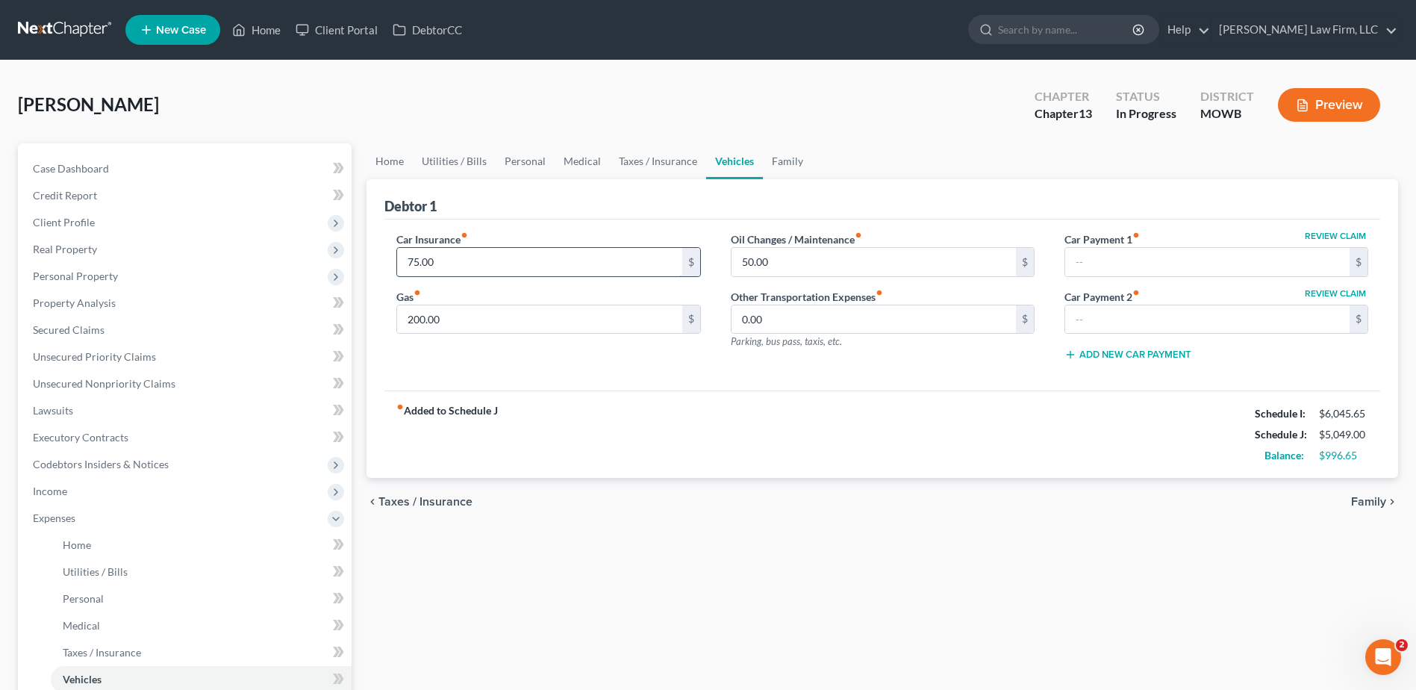
click at [480, 260] on input "75.00" at bounding box center [539, 262] width 284 height 28
type input "270.00"
click at [790, 166] on link "Family" at bounding box center [787, 161] width 49 height 36
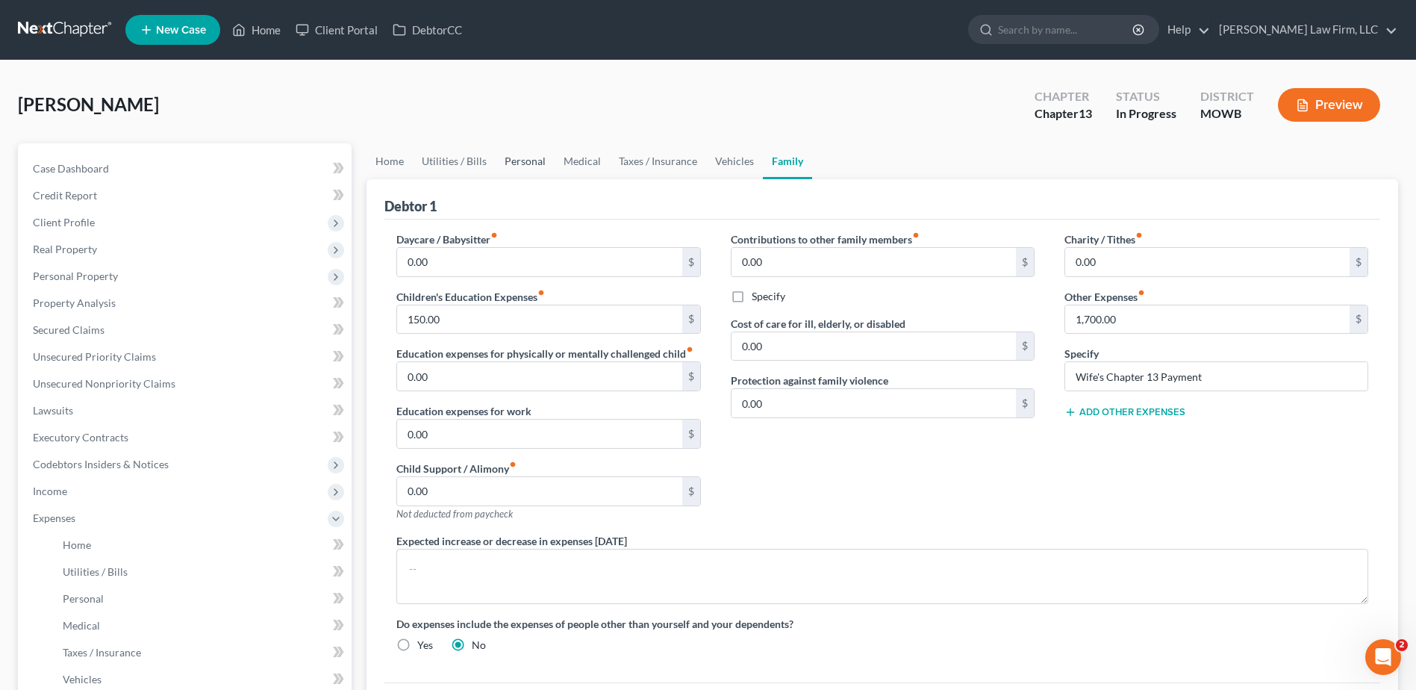
click at [520, 156] on link "Personal" at bounding box center [524, 161] width 59 height 36
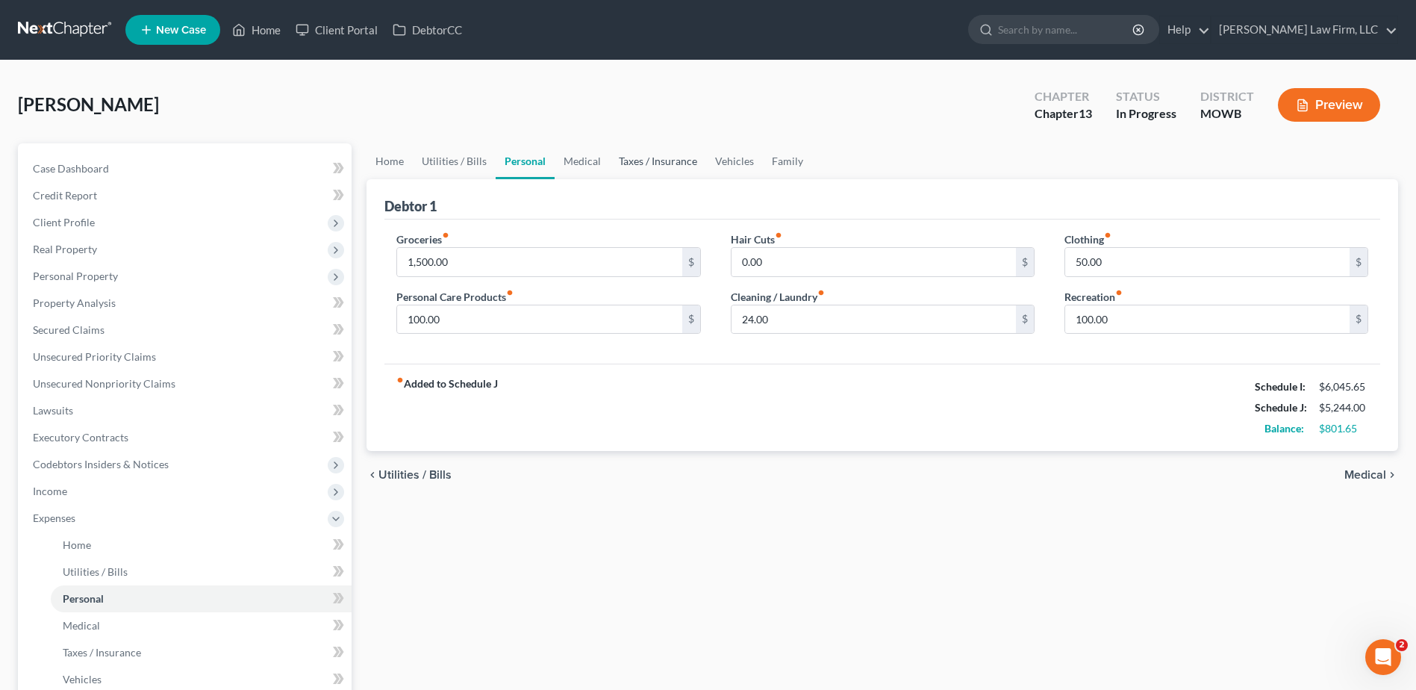
click at [659, 157] on link "Taxes / Insurance" at bounding box center [658, 161] width 96 height 36
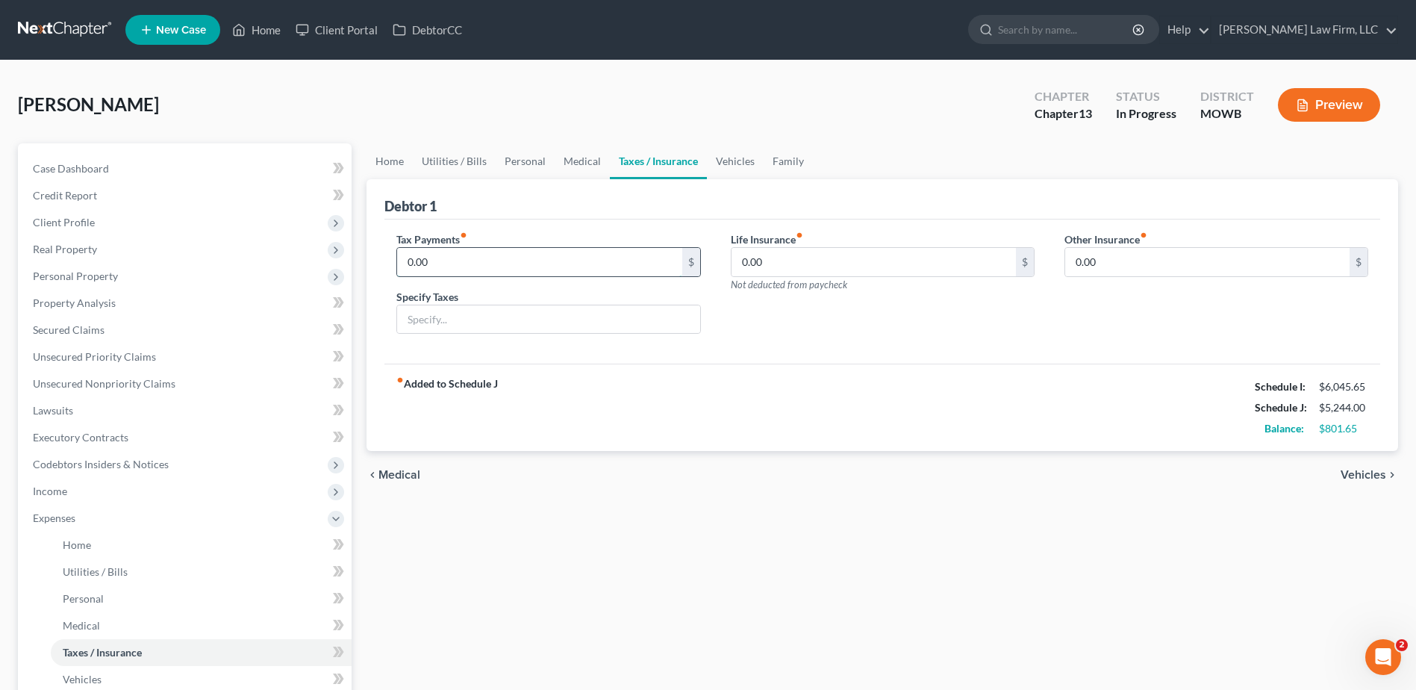
click at [498, 265] on input "0.00" at bounding box center [539, 262] width 284 height 28
type input "30.00"
click at [498, 321] on input "text" at bounding box center [548, 319] width 302 height 28
type input "Personal Property Taxes"
click at [734, 158] on link "Vehicles" at bounding box center [735, 161] width 57 height 36
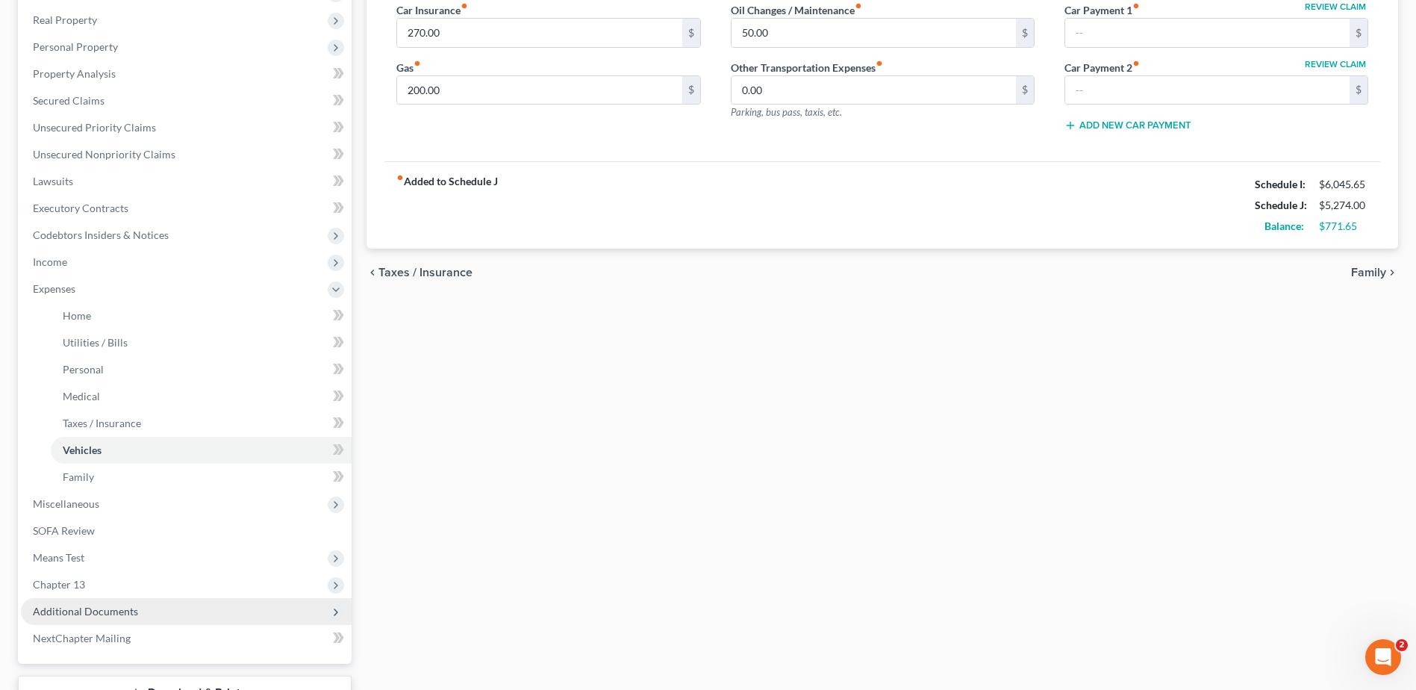
scroll to position [243, 0]
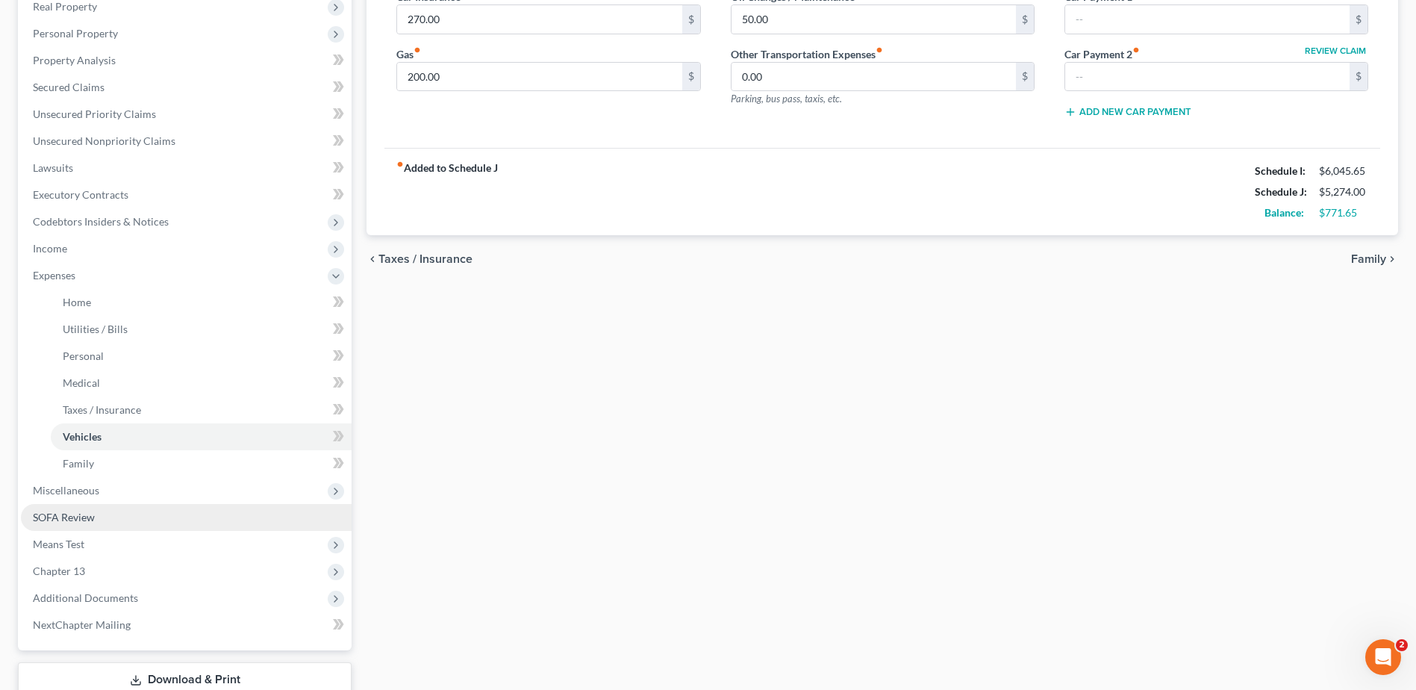
click at [79, 518] on span "SOFA Review" at bounding box center [64, 516] width 62 height 13
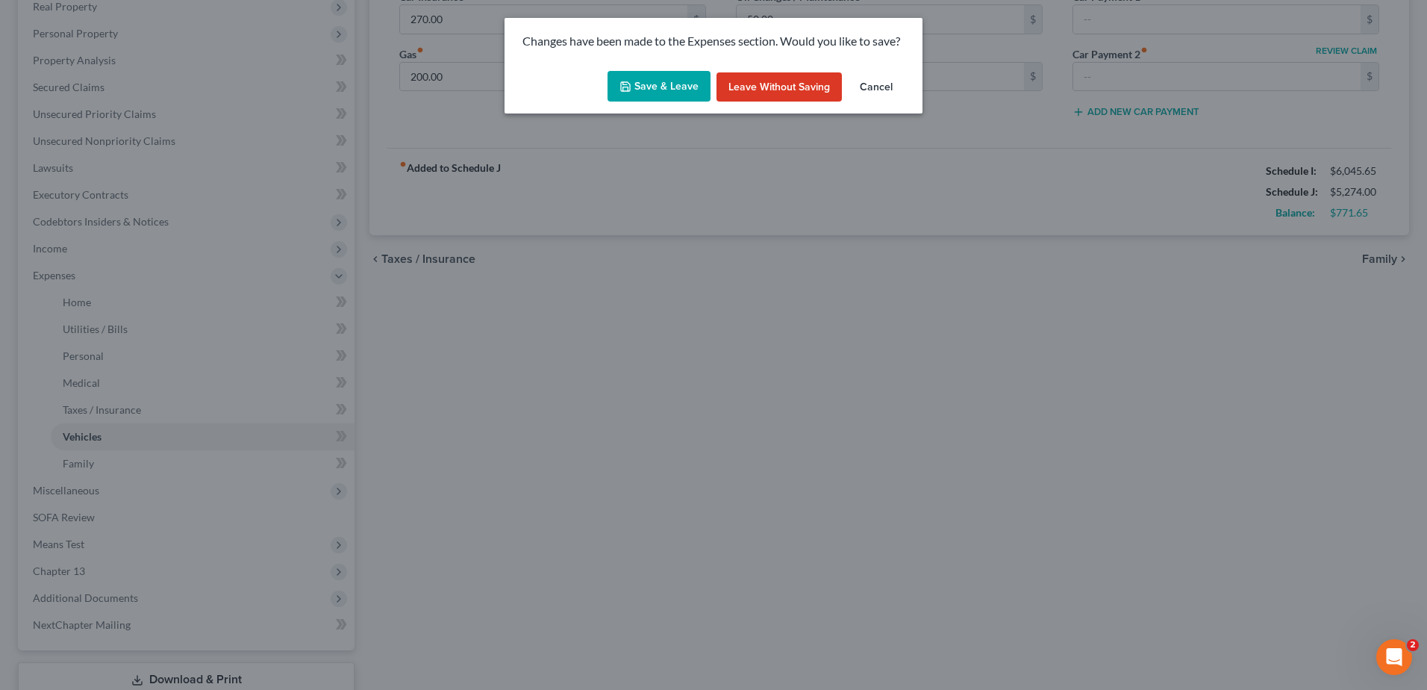
click at [634, 86] on button "Save & Leave" at bounding box center [658, 86] width 103 height 31
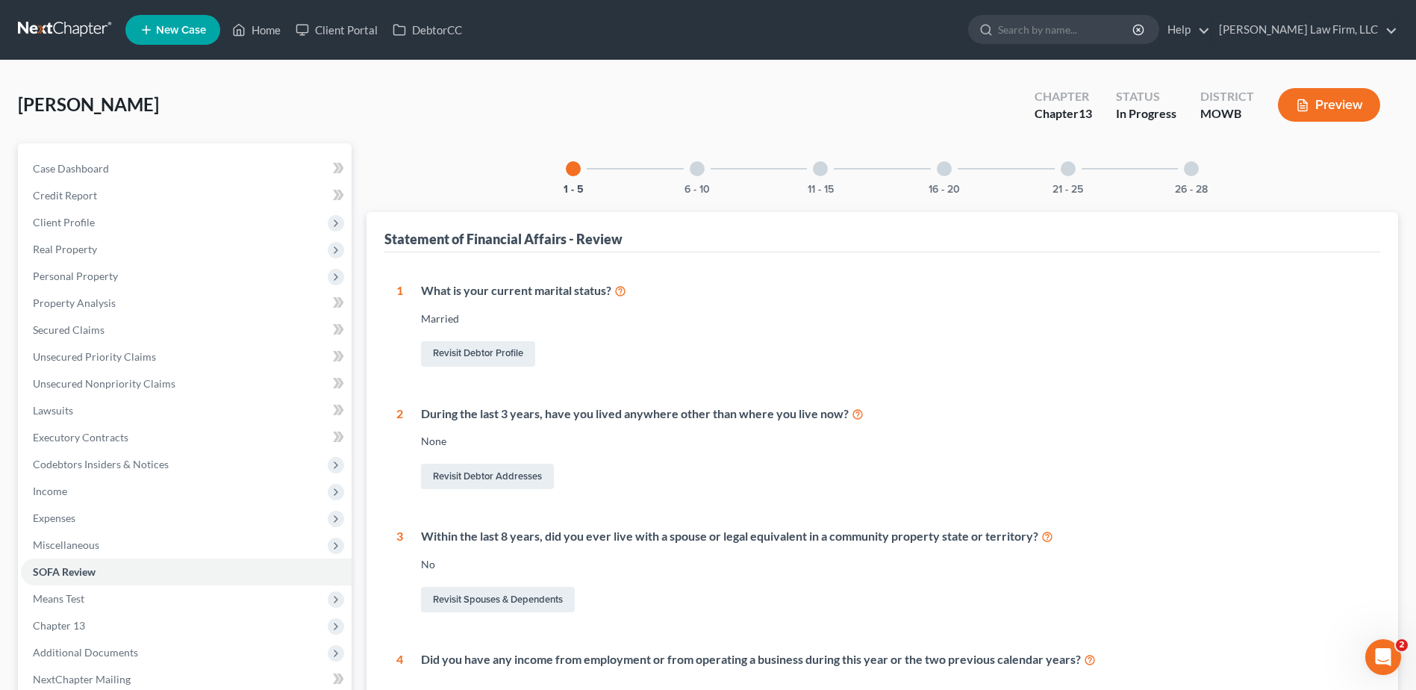
click at [1075, 175] on div "21 - 25" at bounding box center [1067, 168] width 51 height 51
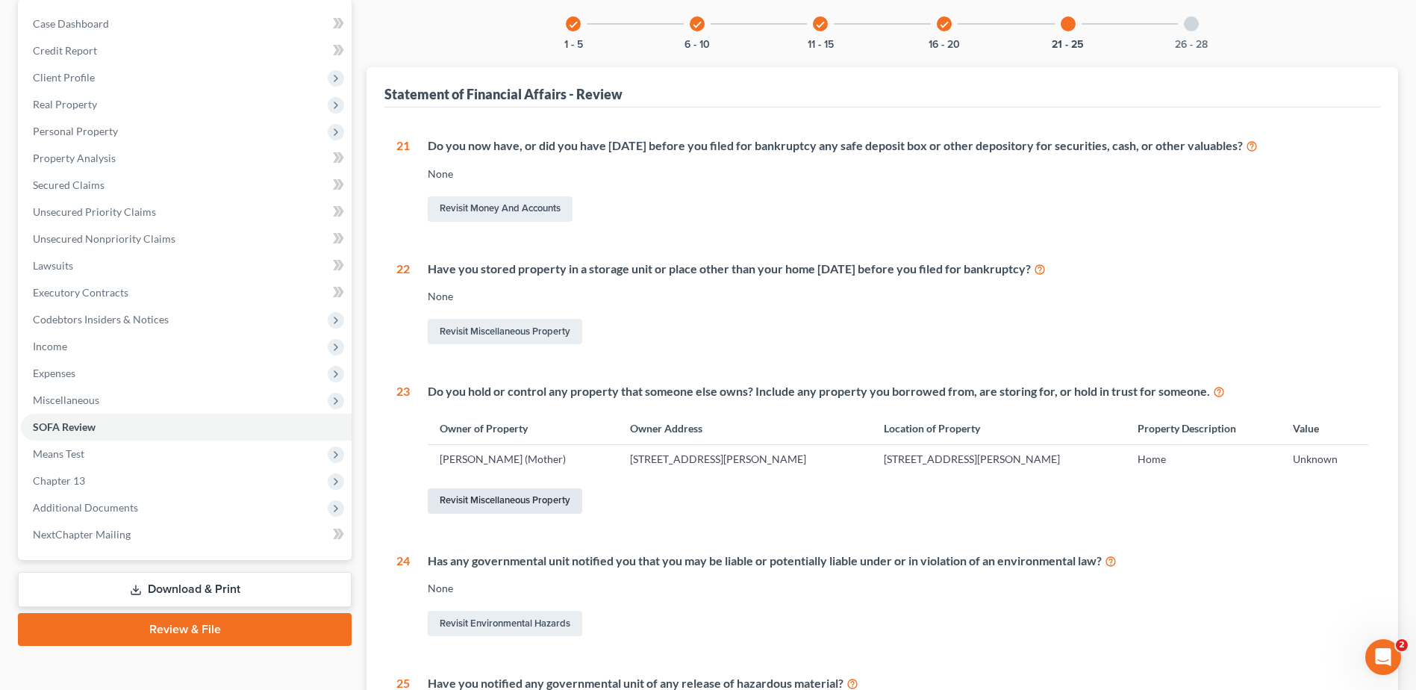
click at [511, 513] on div "Revisit Miscellaneous Property" at bounding box center [898, 500] width 940 height 31
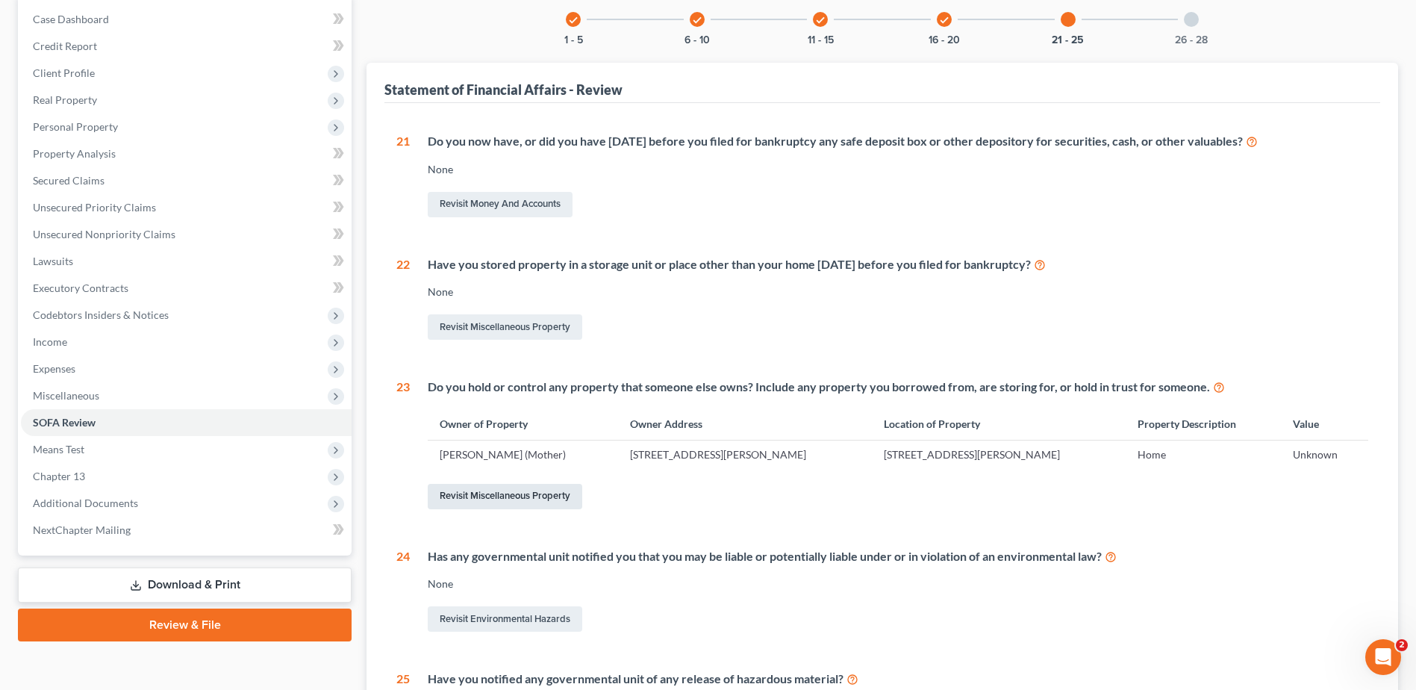
click at [510, 503] on link "Revisit Miscellaneous Property" at bounding box center [505, 496] width 154 height 25
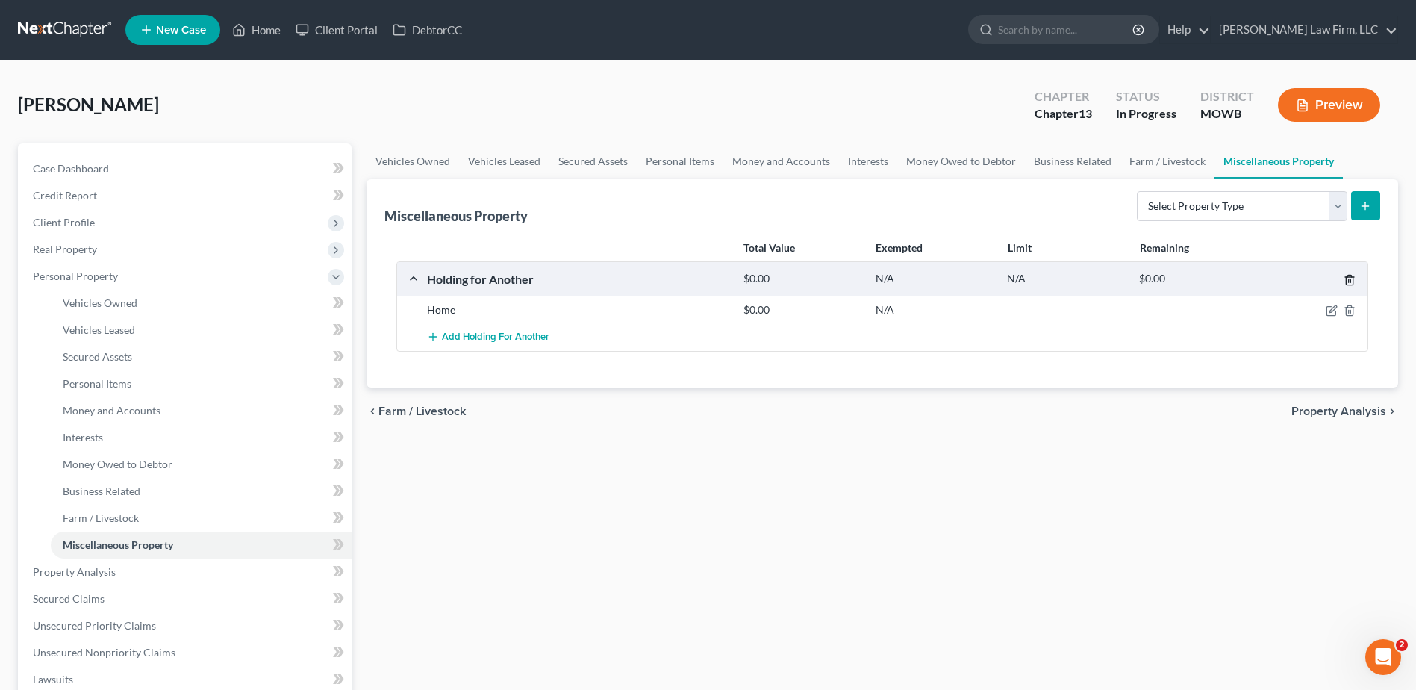
click at [1350, 281] on line "button" at bounding box center [1350, 281] width 0 height 3
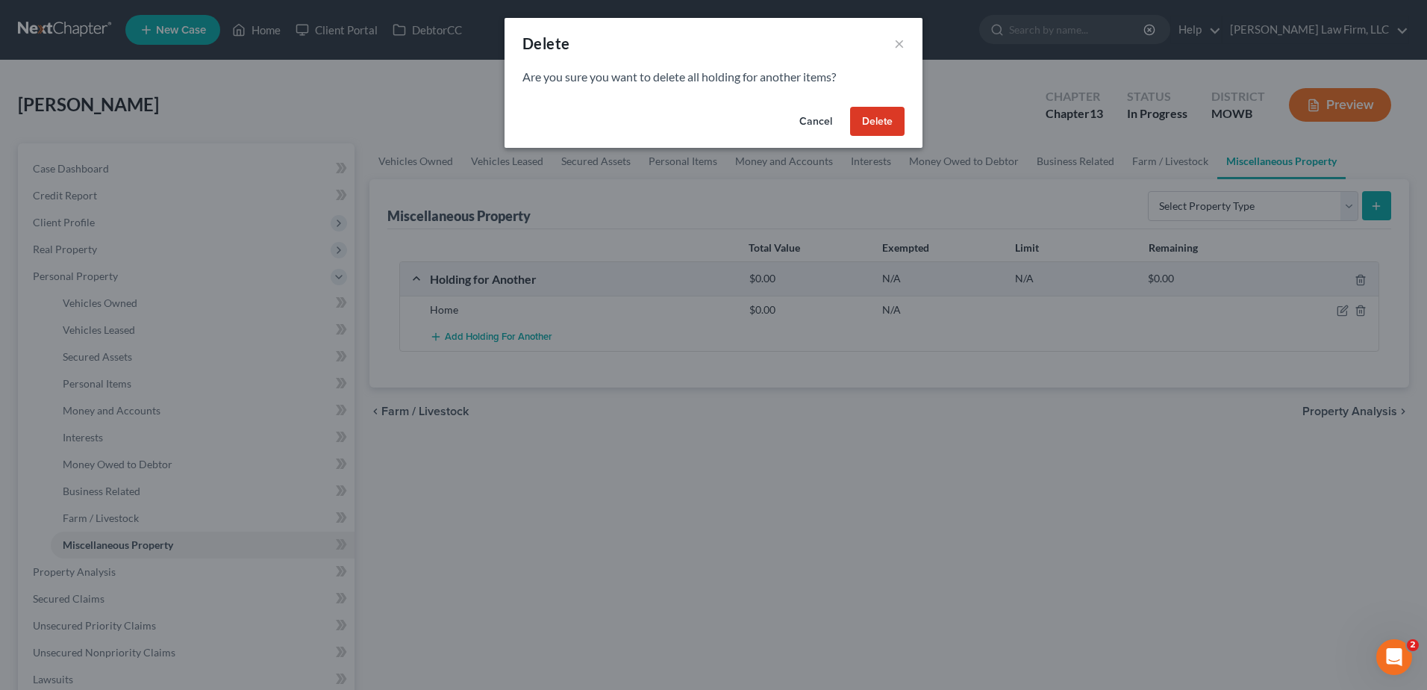
click at [884, 119] on button "Delete" at bounding box center [877, 122] width 54 height 30
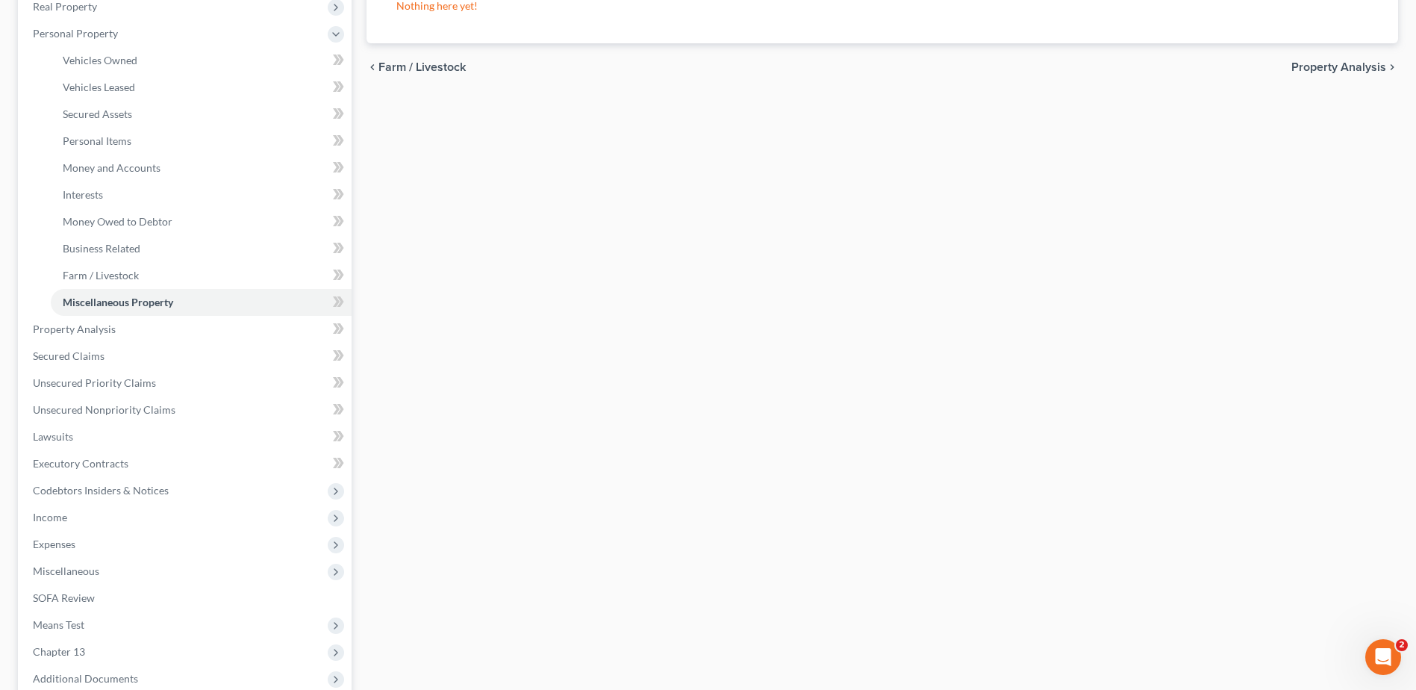
scroll to position [261, 0]
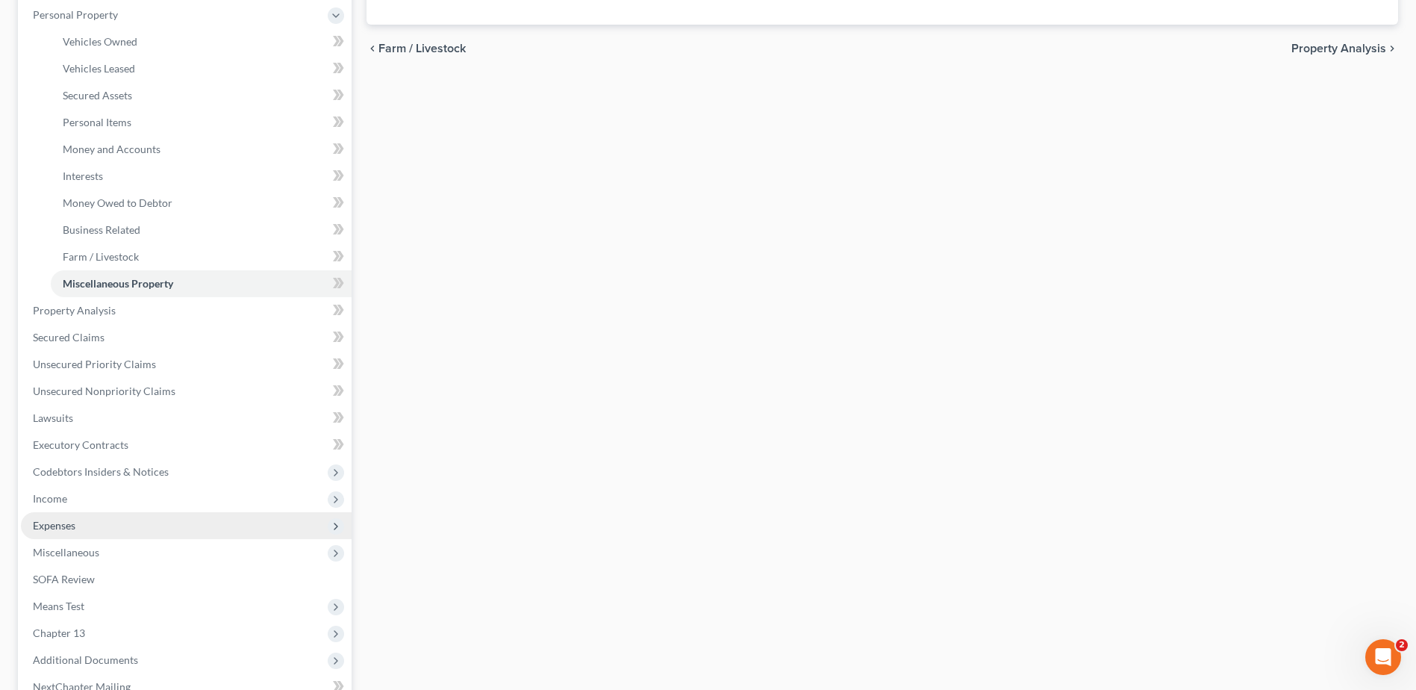
click at [36, 524] on span "Expenses" at bounding box center [54, 525] width 43 height 13
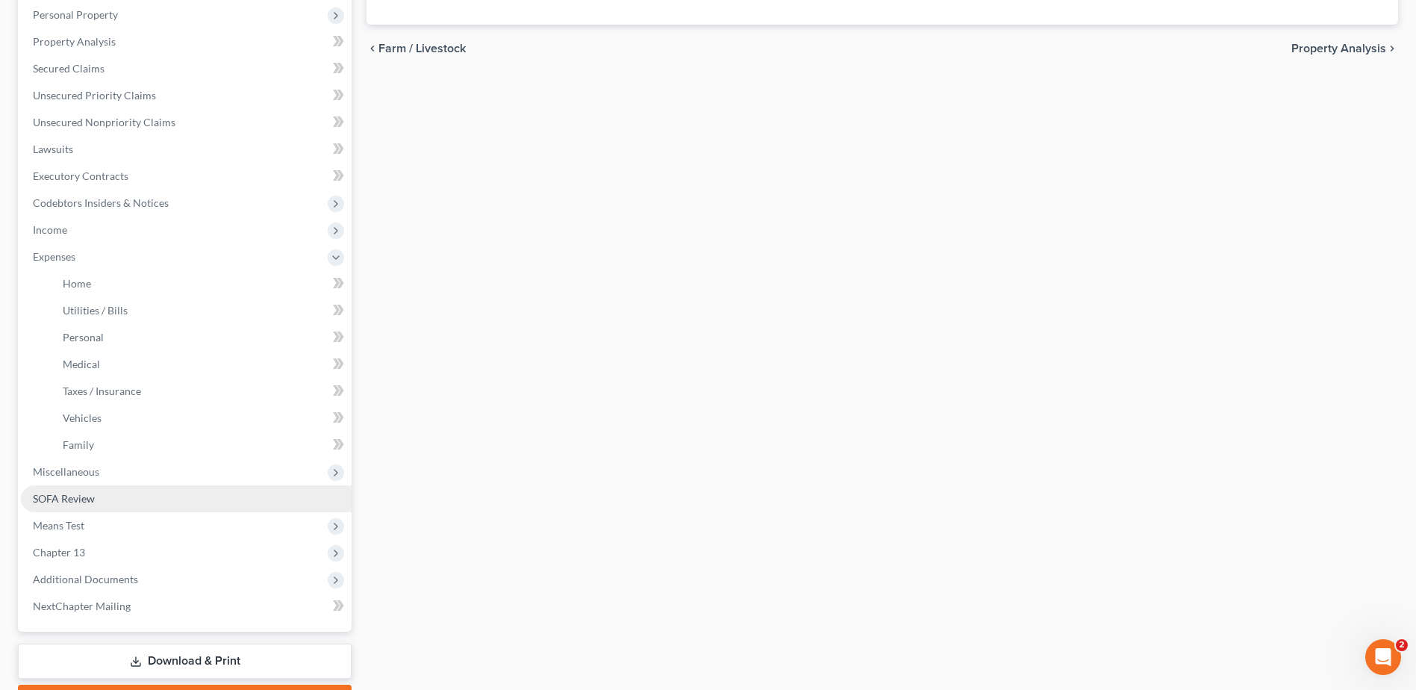
click at [51, 504] on link "SOFA Review" at bounding box center [186, 498] width 331 height 27
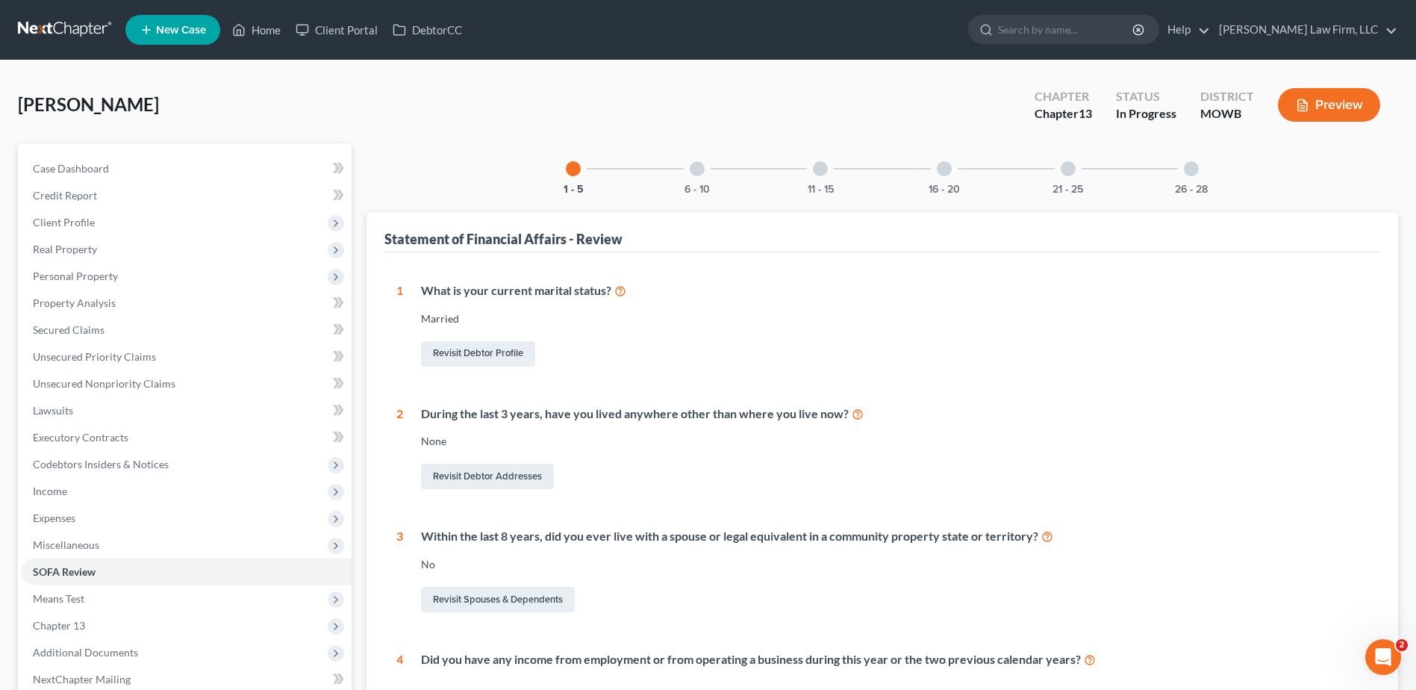
click at [1185, 161] on div "26 - 28" at bounding box center [1191, 168] width 51 height 51
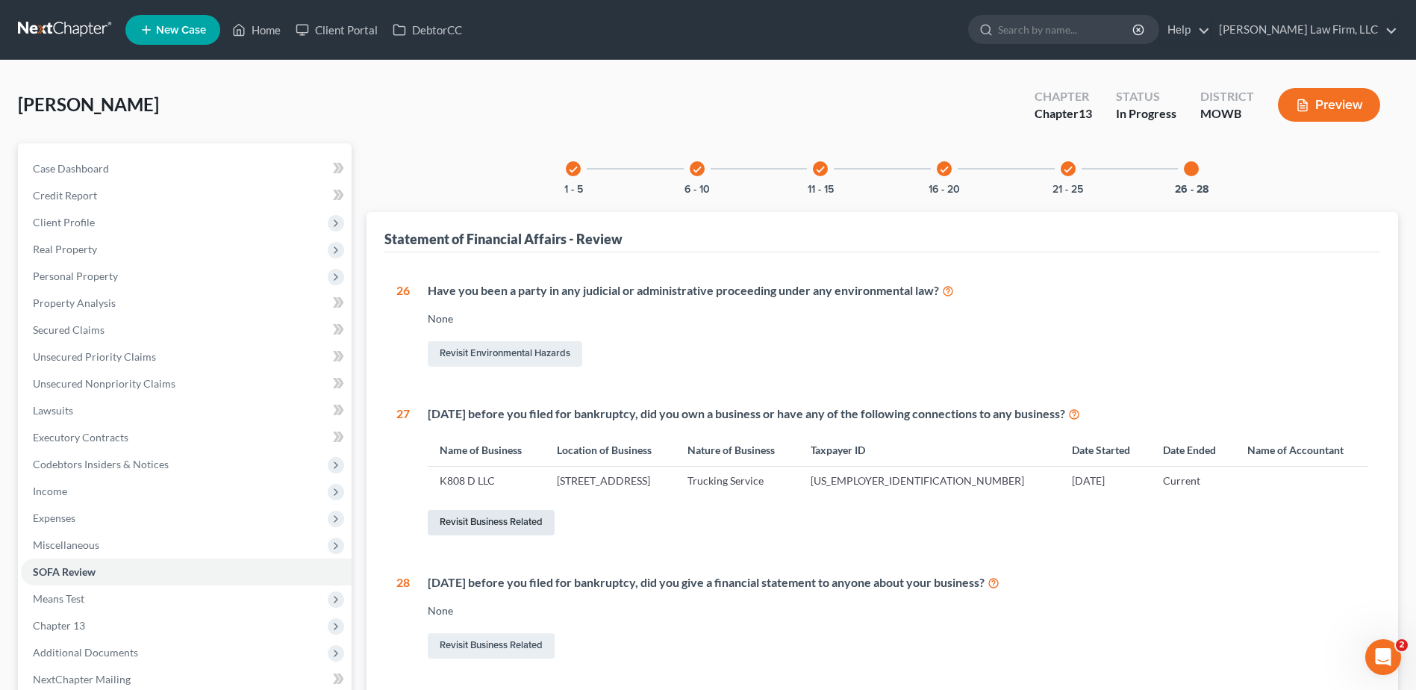
click at [511, 527] on link "Revisit Business Related" at bounding box center [491, 522] width 127 height 25
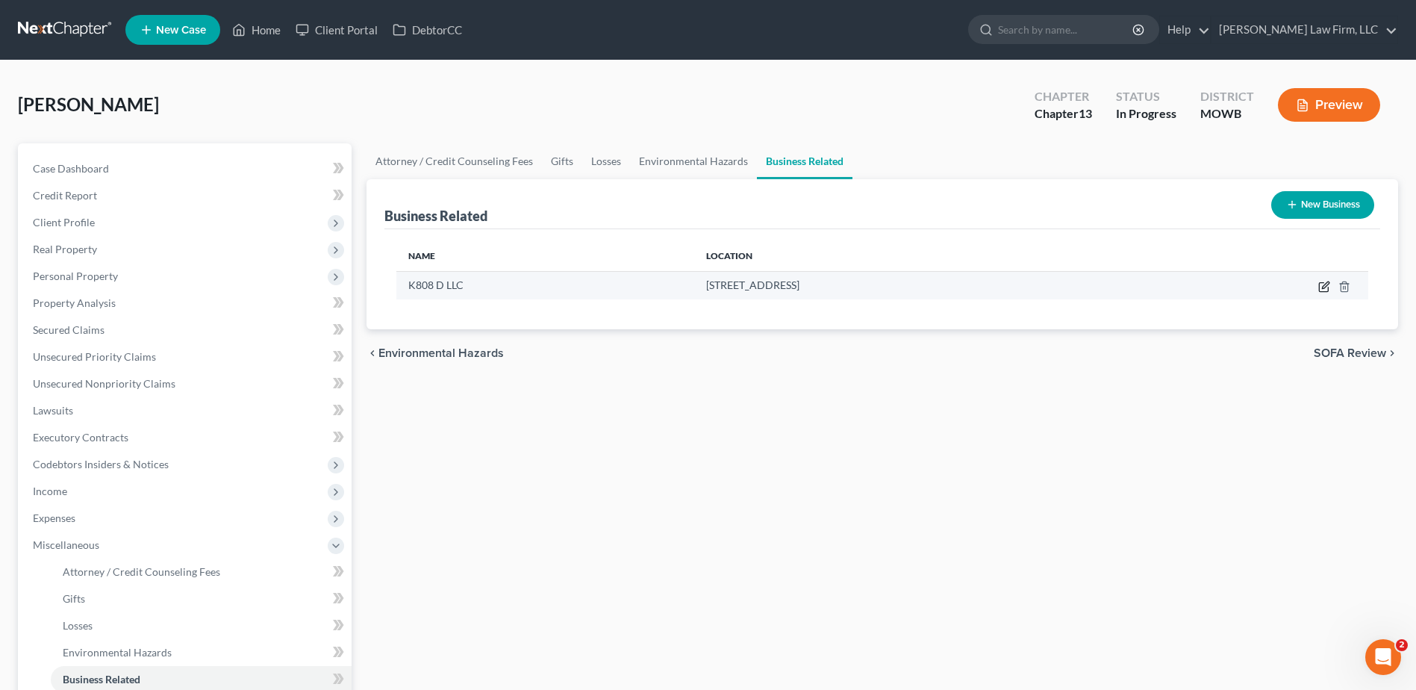
click at [1322, 284] on icon "button" at bounding box center [1324, 287] width 12 height 12
select select "member"
select select "12"
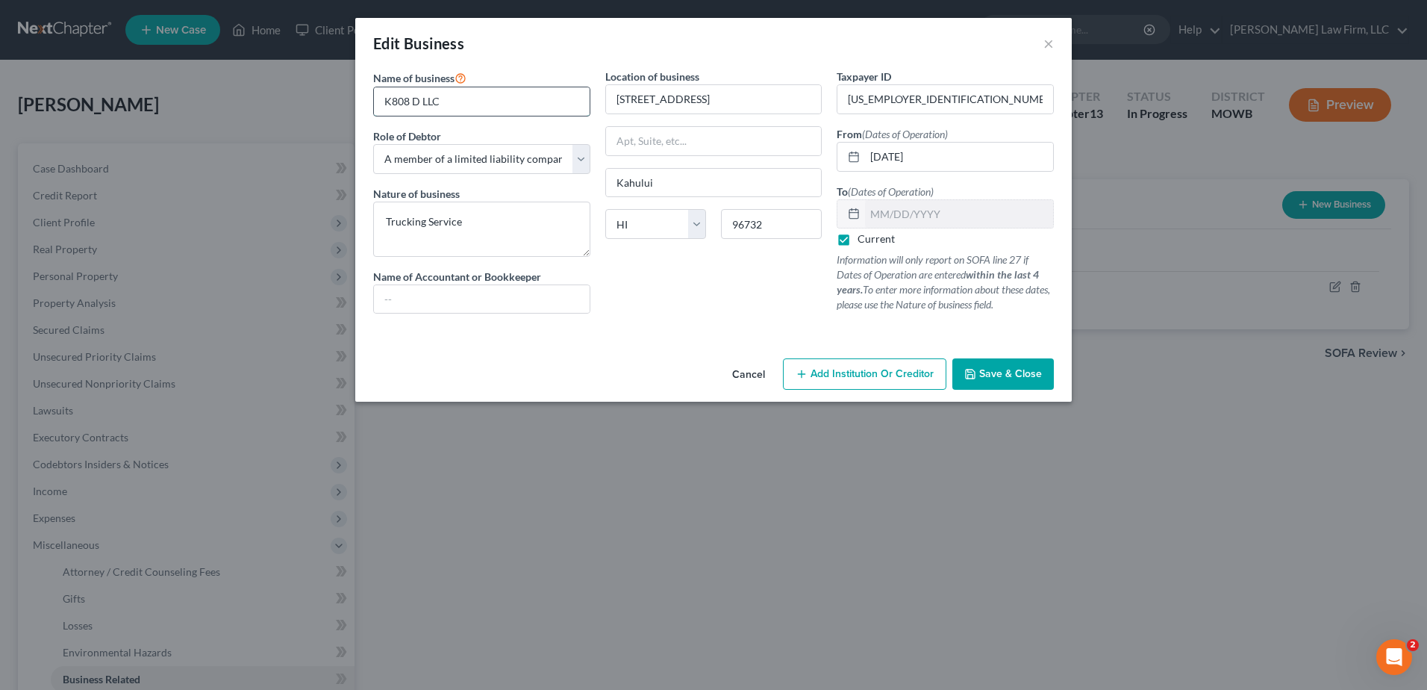
click at [490, 104] on input "K808 D LLC" at bounding box center [482, 101] width 216 height 28
type input "K808"
click at [702, 318] on div "Location of business [STREET_ADDRESS] [GEOGRAPHIC_DATA] [US_STATE] AK AR AZ [GE…" at bounding box center [714, 197] width 232 height 257
click at [458, 218] on textarea "Trucking Service" at bounding box center [481, 228] width 217 height 55
click at [467, 220] on textarea "Trucking Service" at bounding box center [481, 228] width 217 height 55
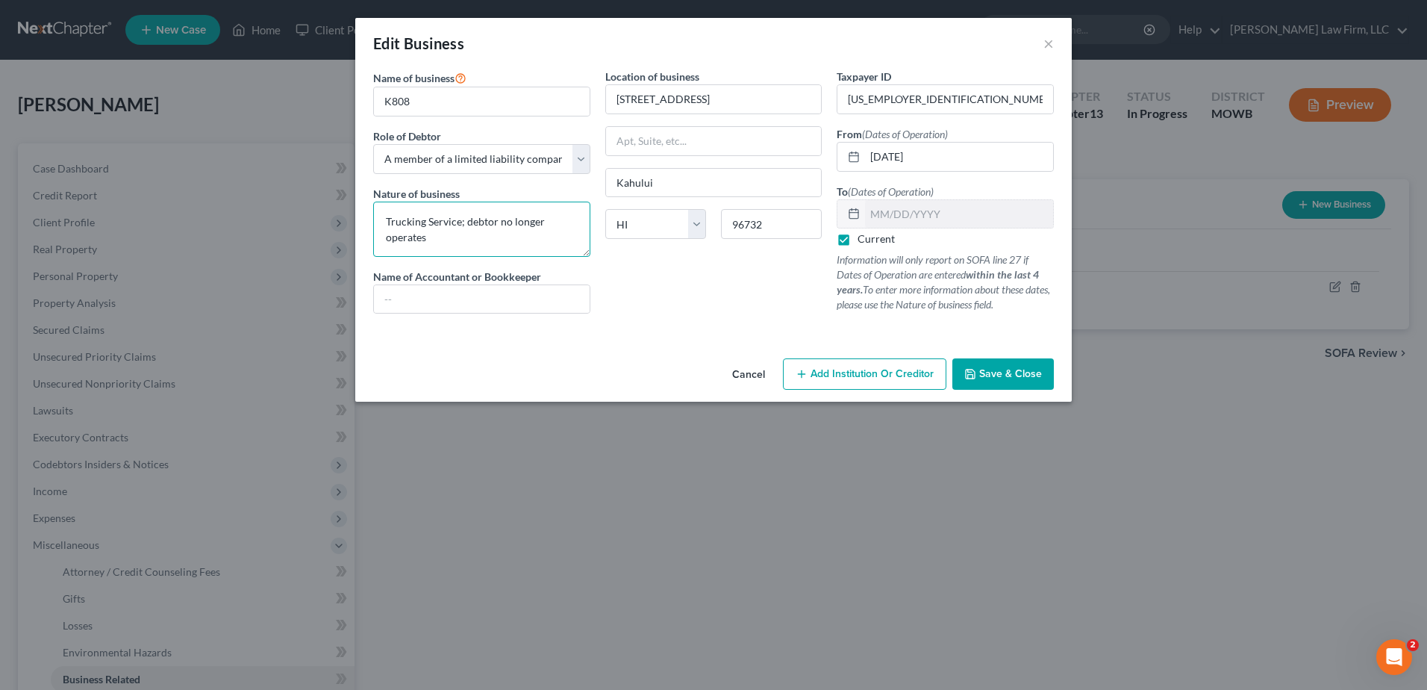
click at [469, 217] on textarea "Trucking Service; debtor no longer operates" at bounding box center [481, 228] width 217 height 55
type textarea "Trucking Service; Debtor no longer operates"
click at [1025, 369] on span "Save & Close" at bounding box center [1010, 373] width 63 height 13
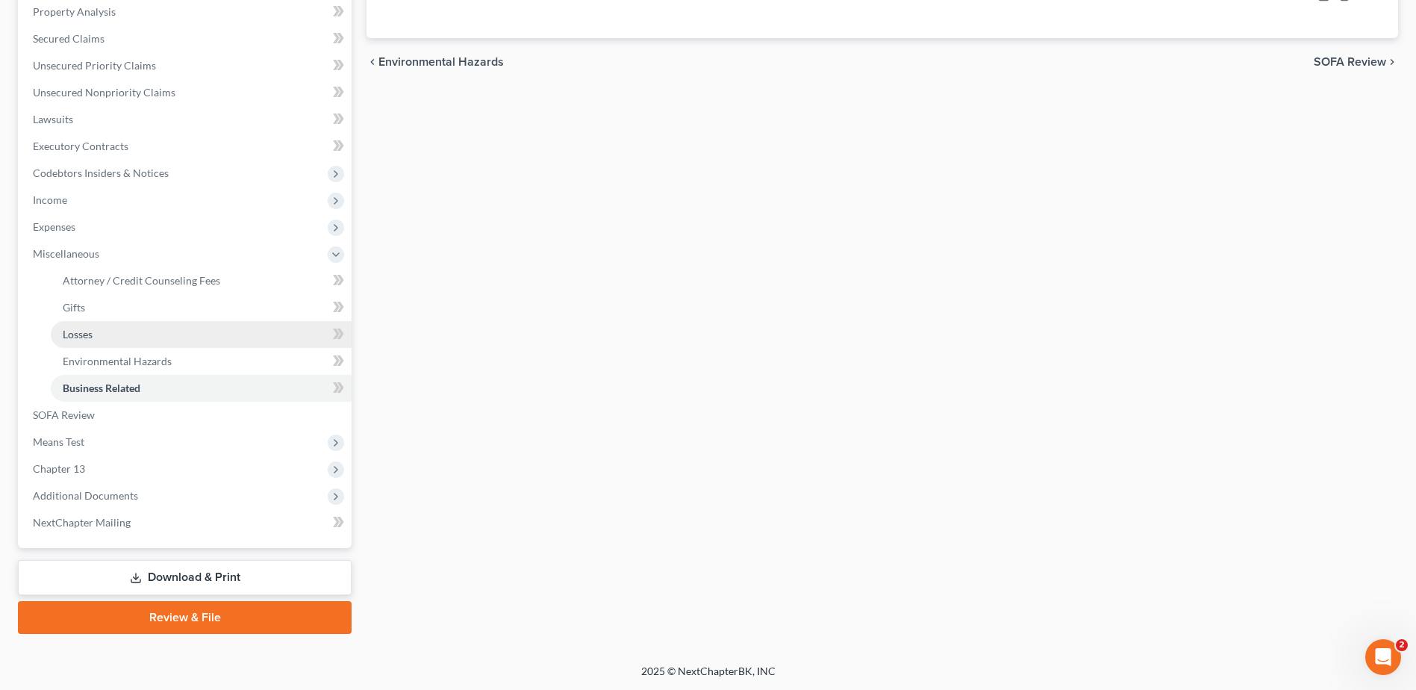
scroll to position [292, 0]
click at [236, 581] on link "Download & Print" at bounding box center [185, 576] width 334 height 35
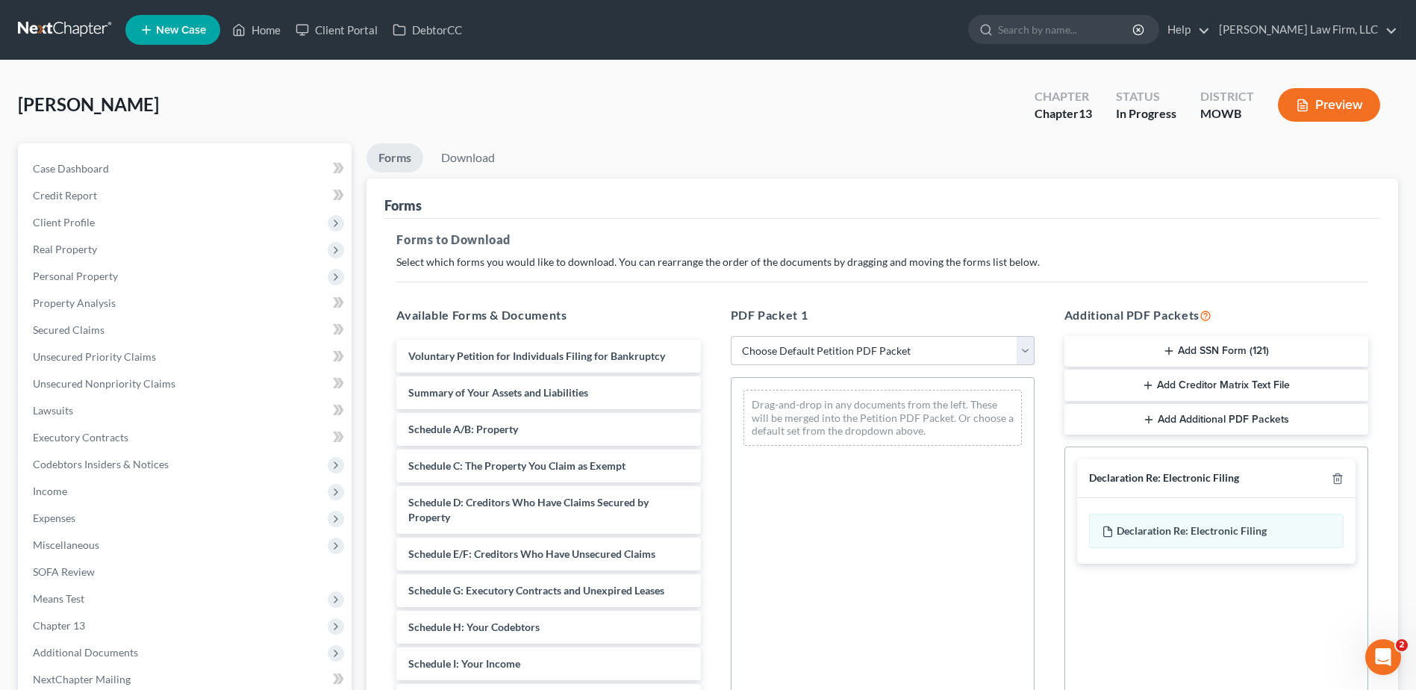
click at [1031, 346] on select "Choose Default Petition PDF Packet Complete Bankruptcy Petition (all forms and …" at bounding box center [883, 351] width 304 height 30
select select "0"
click at [731, 336] on select "Choose Default Petition PDF Packet Complete Bankruptcy Petition (all forms and …" at bounding box center [883, 351] width 304 height 30
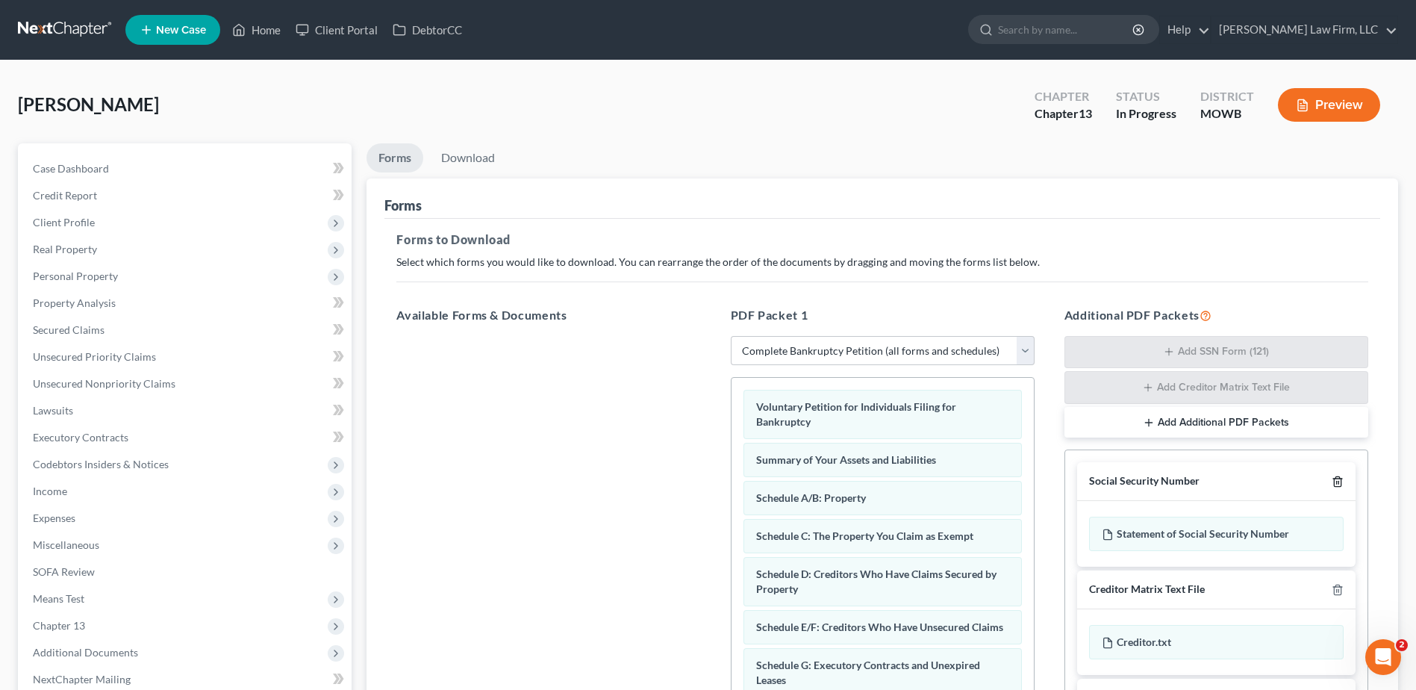
click at [1338, 483] on line "button" at bounding box center [1338, 482] width 0 height 3
click at [1338, 479] on icon "button" at bounding box center [1337, 480] width 12 height 12
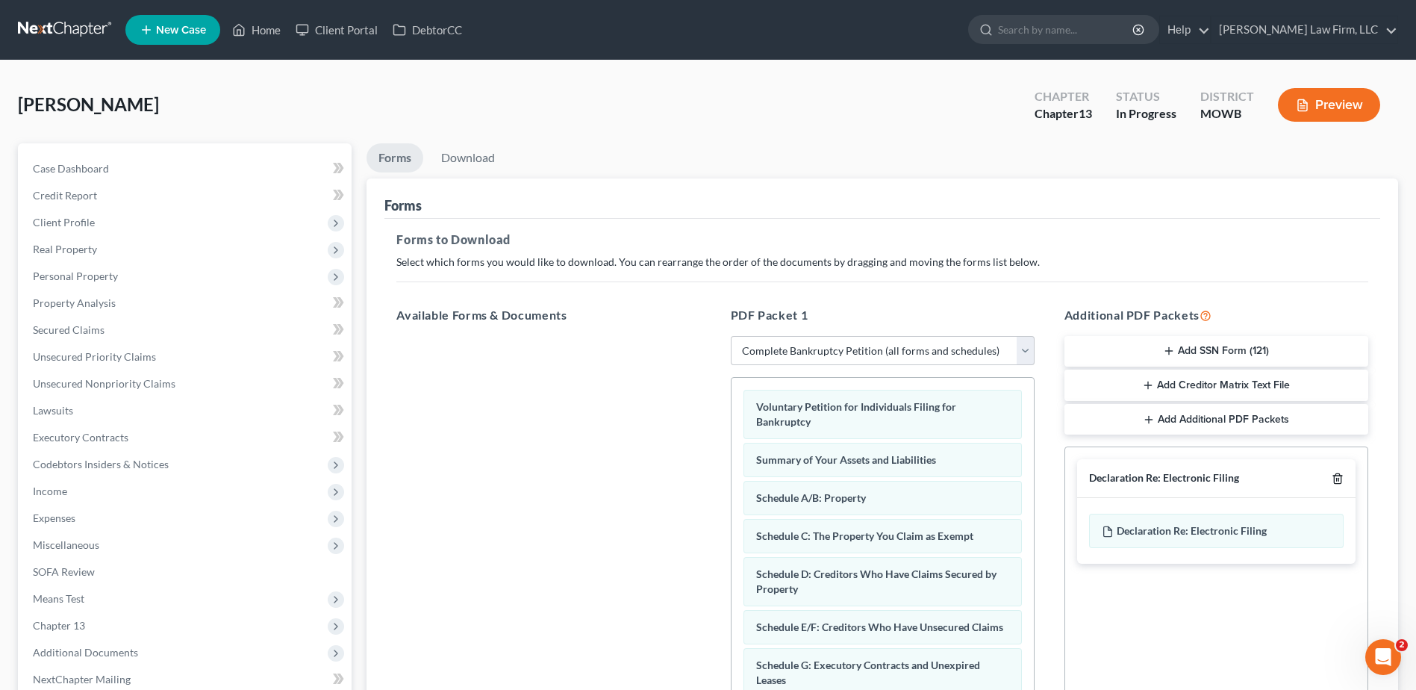
click at [1338, 479] on line "button" at bounding box center [1338, 479] width 0 height 3
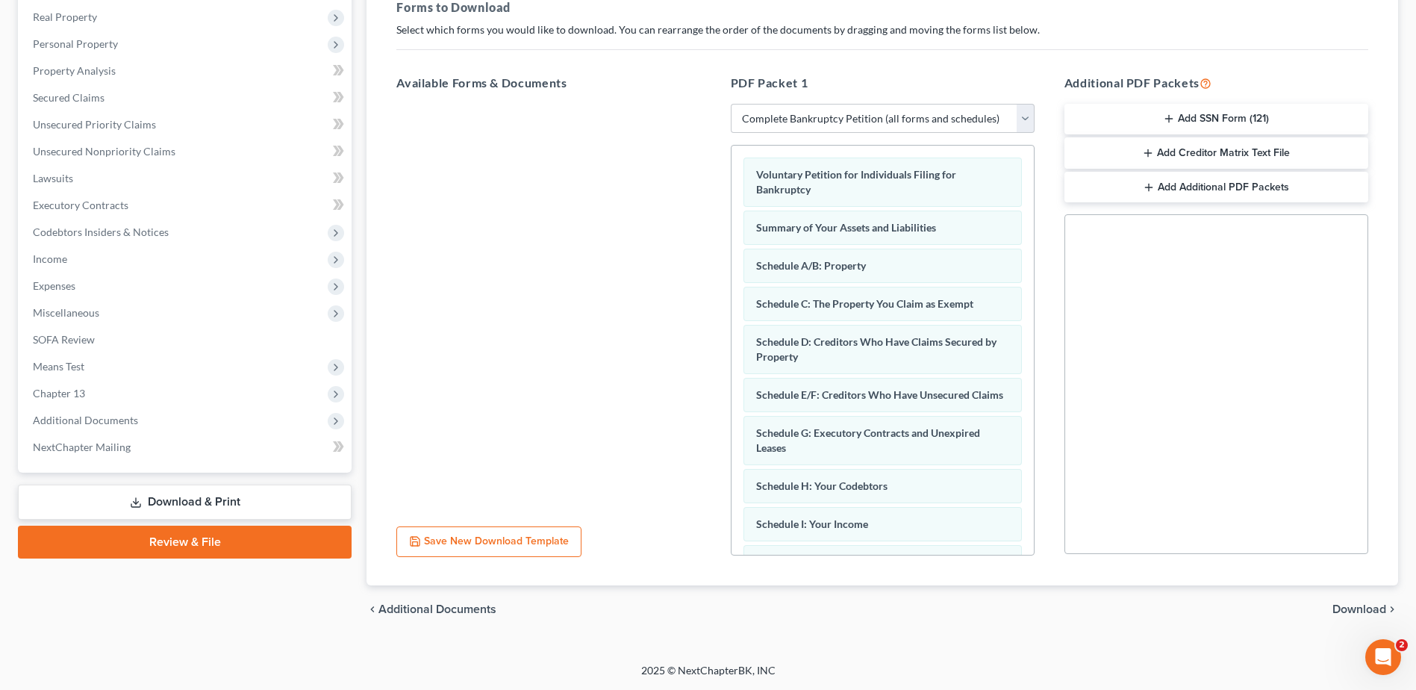
click at [1358, 611] on span "Download" at bounding box center [1359, 609] width 54 height 12
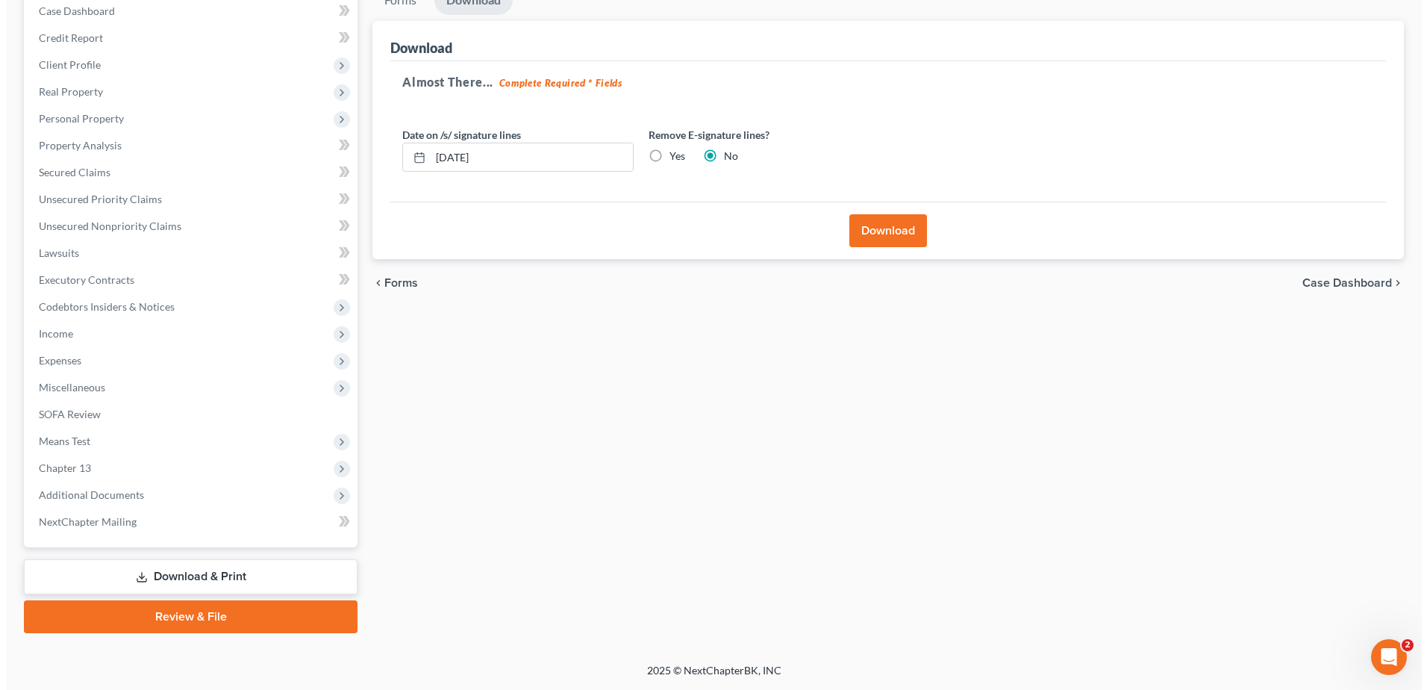
scroll to position [157, 0]
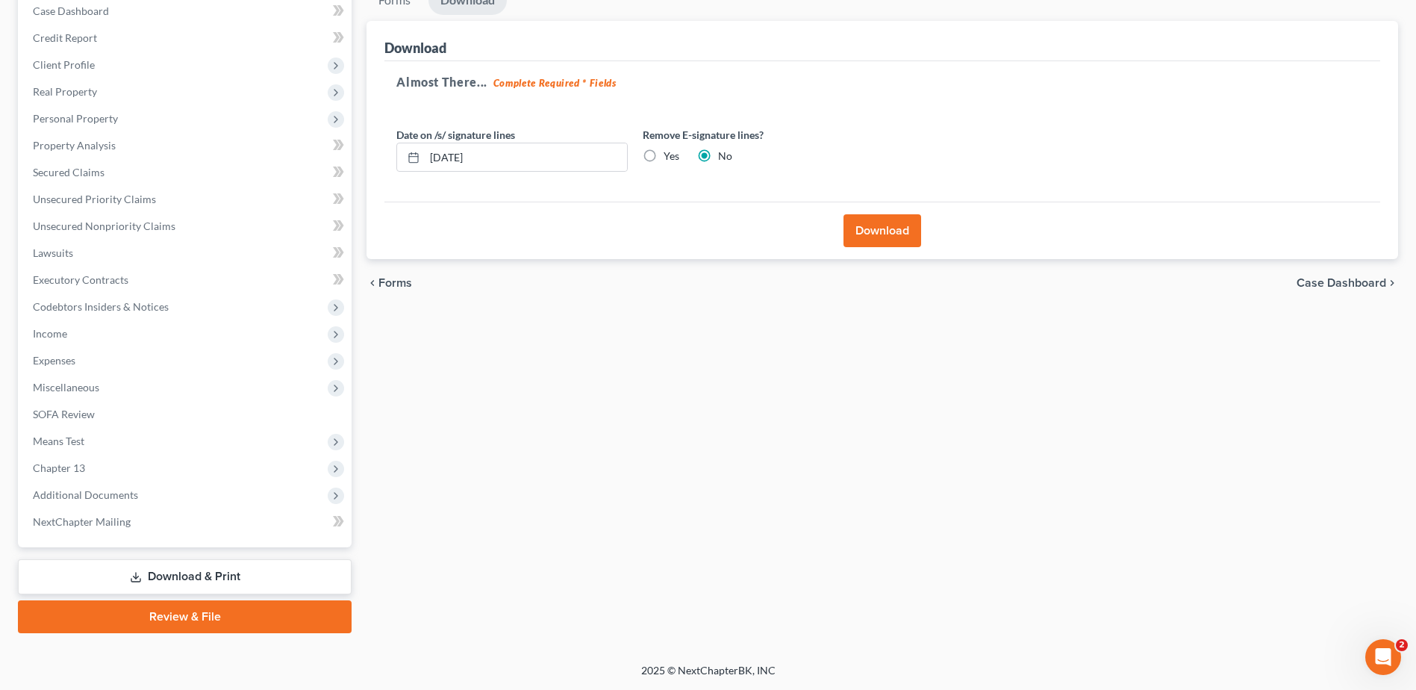
click at [895, 226] on button "Download" at bounding box center [882, 230] width 78 height 33
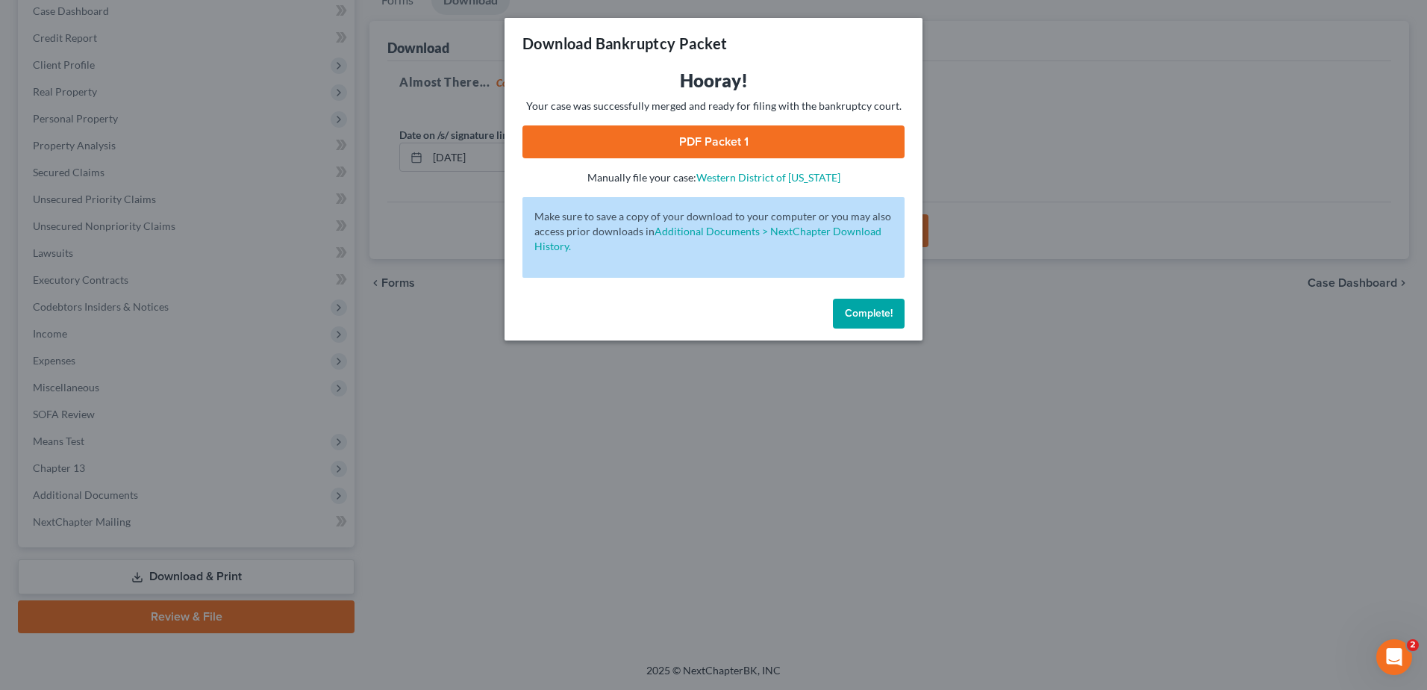
click at [702, 136] on link "PDF Packet 1" at bounding box center [713, 141] width 382 height 33
